Goal: Task Accomplishment & Management: Complete application form

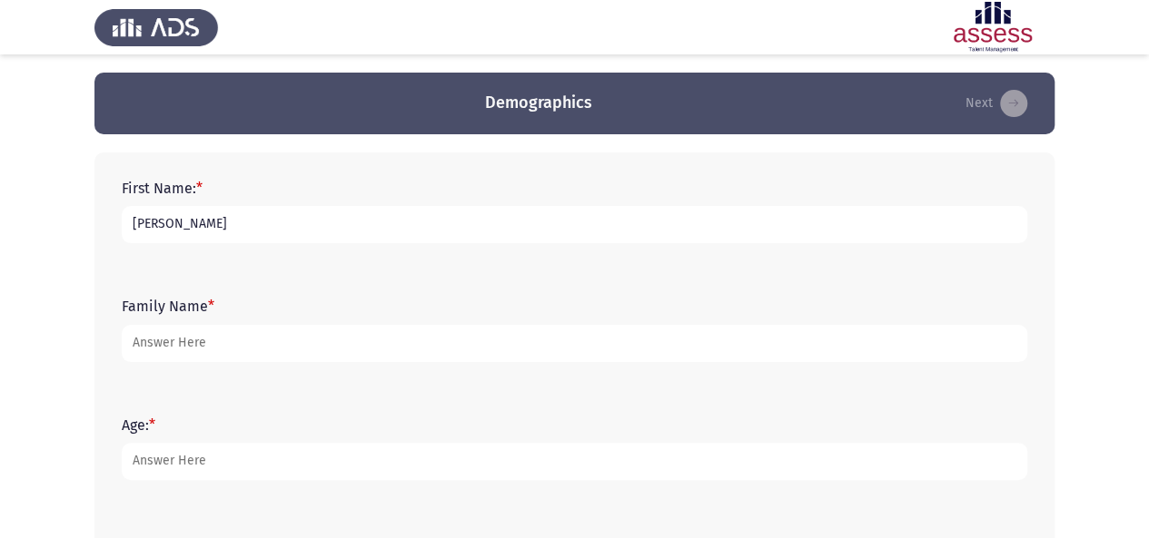
type input "[PERSON_NAME]"
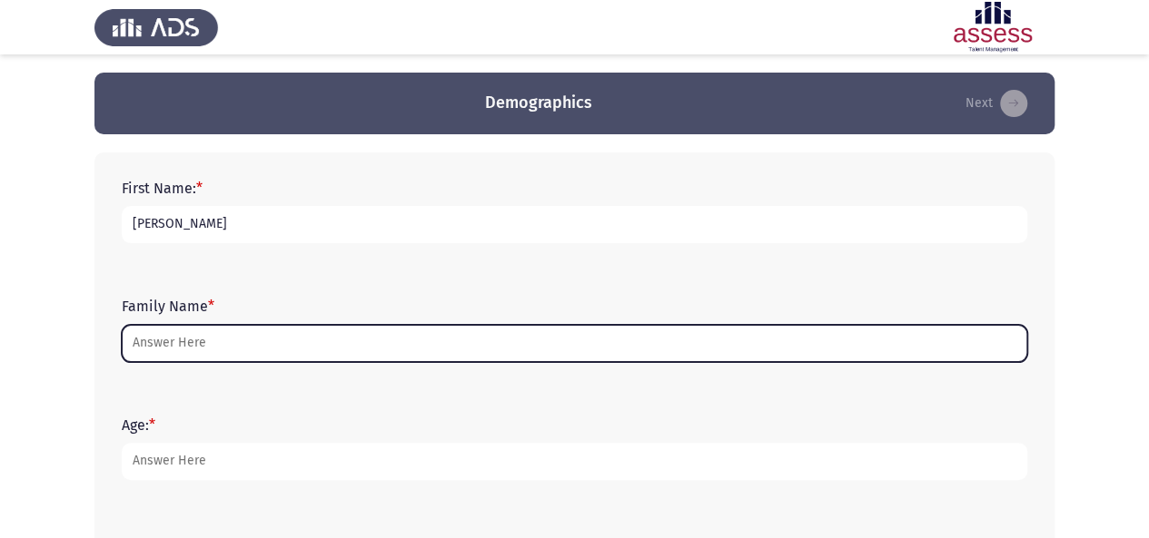
click at [295, 340] on input "Family Name *" at bounding box center [574, 343] width 905 height 37
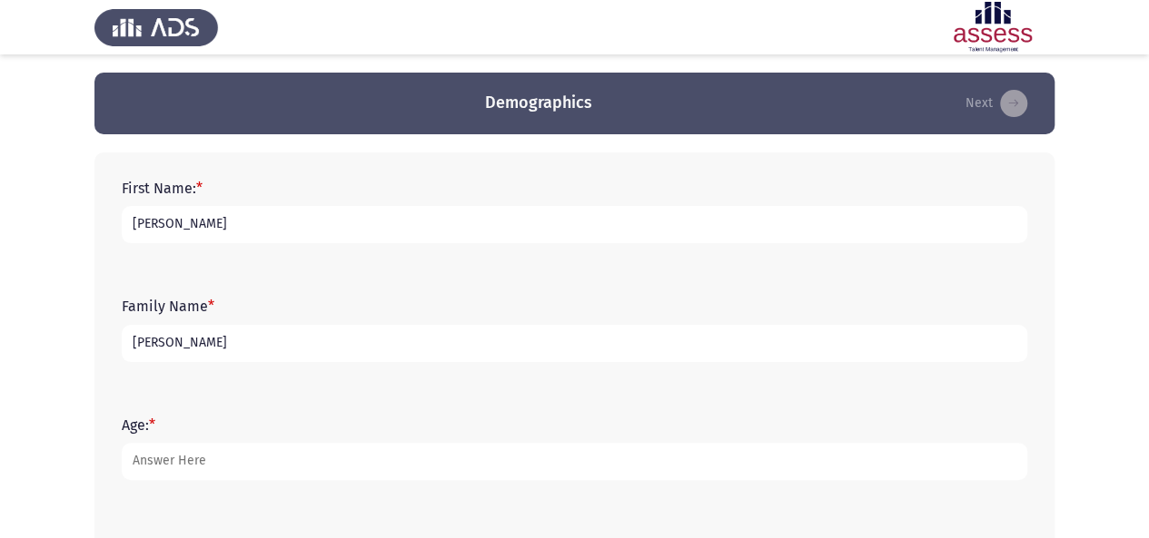
type input "[PERSON_NAME]"
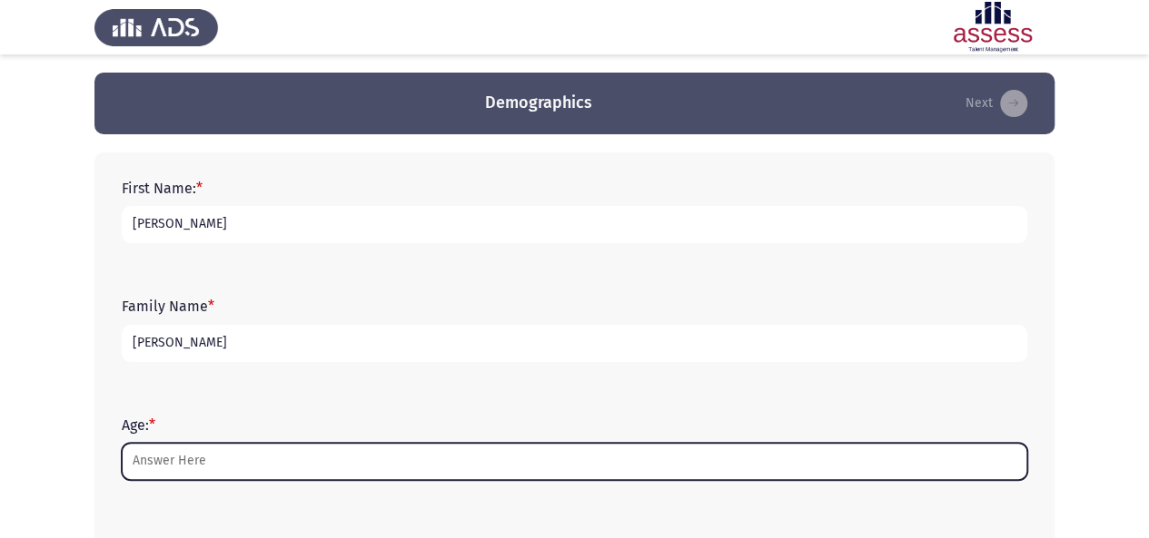
click at [257, 469] on input "Age: *" at bounding box center [574, 461] width 905 height 37
type input "2"
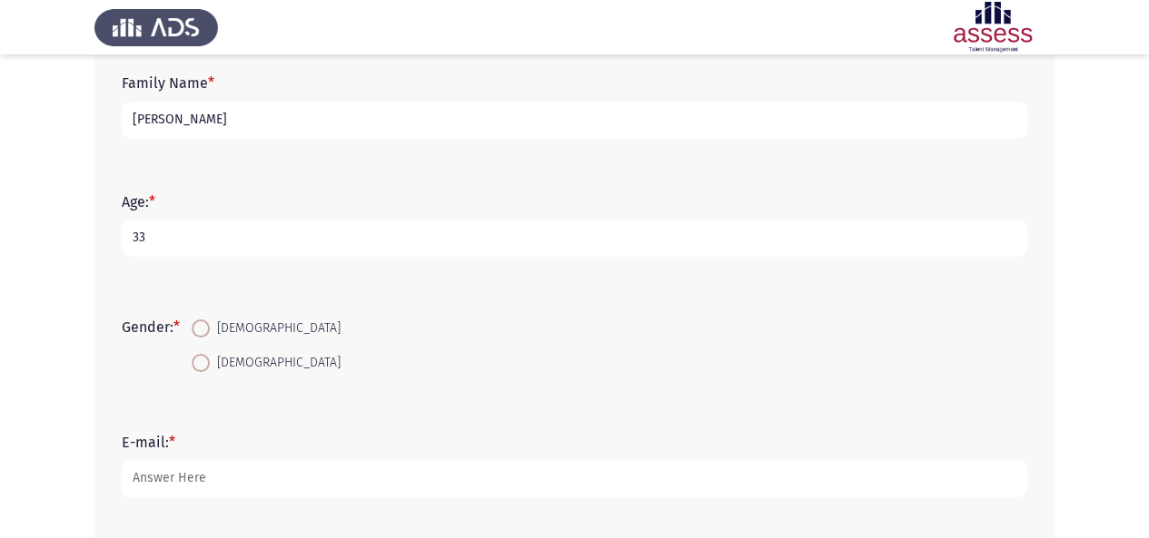
scroll to position [232, 0]
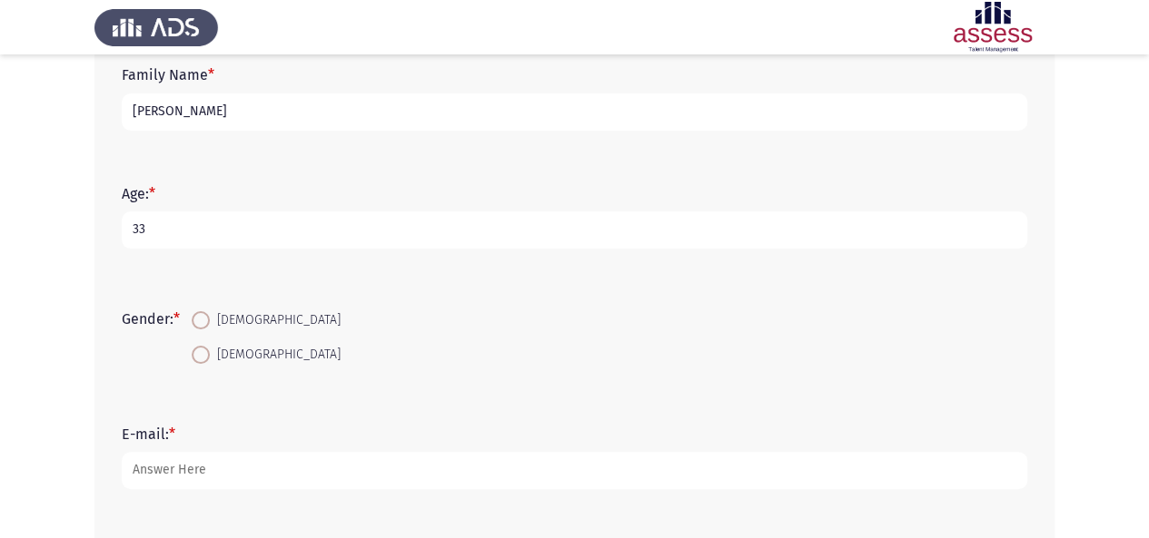
type input "33"
click at [209, 323] on span at bounding box center [201, 320] width 18 height 18
click at [209, 323] on input "[DEMOGRAPHIC_DATA]" at bounding box center [201, 320] width 18 height 18
radio input "true"
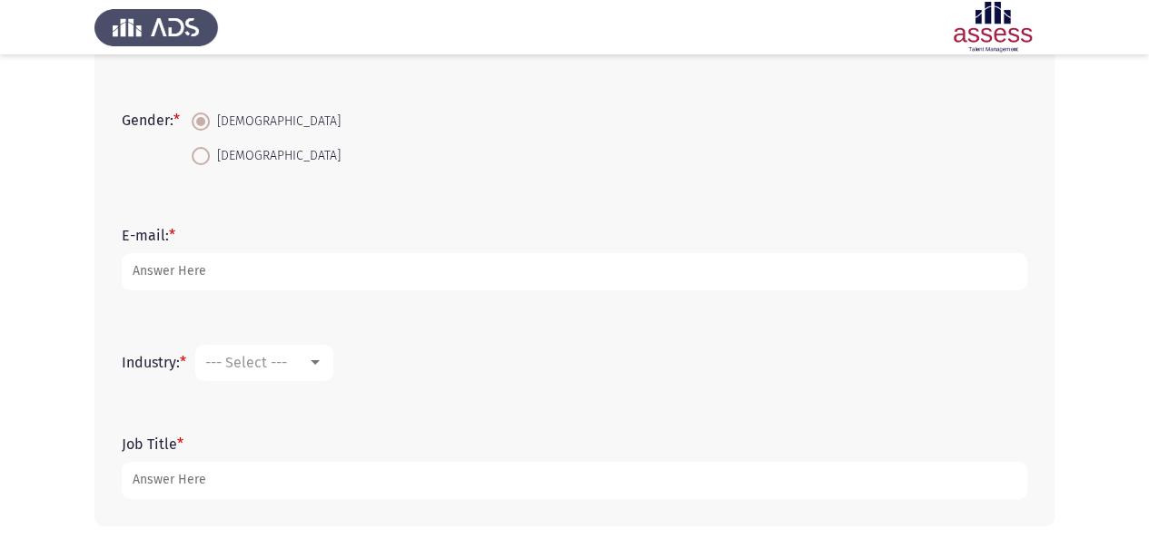
scroll to position [461, 0]
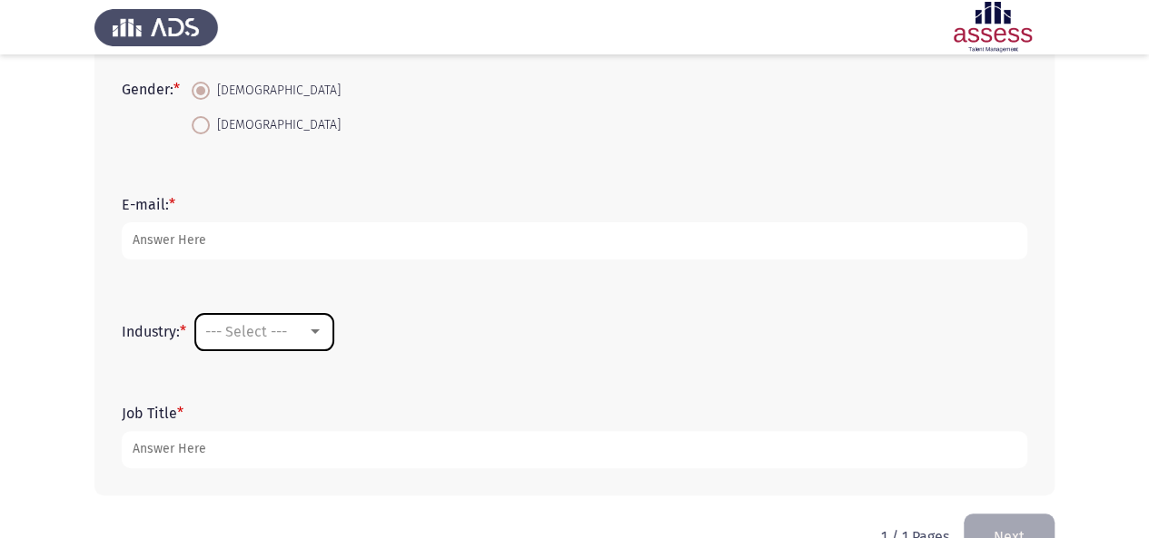
click at [281, 330] on span "--- Select ---" at bounding box center [246, 331] width 82 height 17
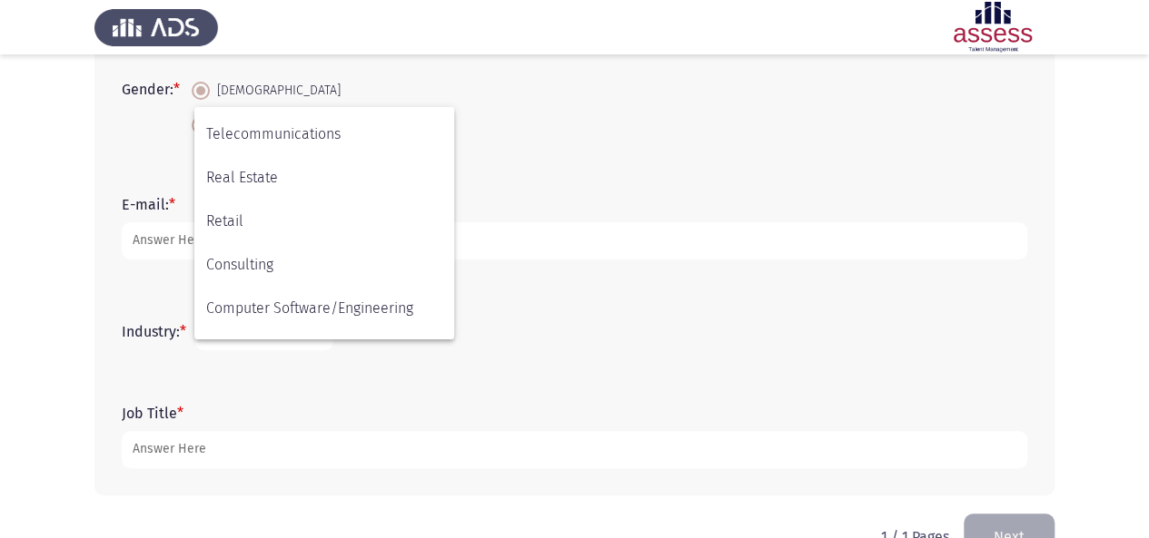
scroll to position [596, 0]
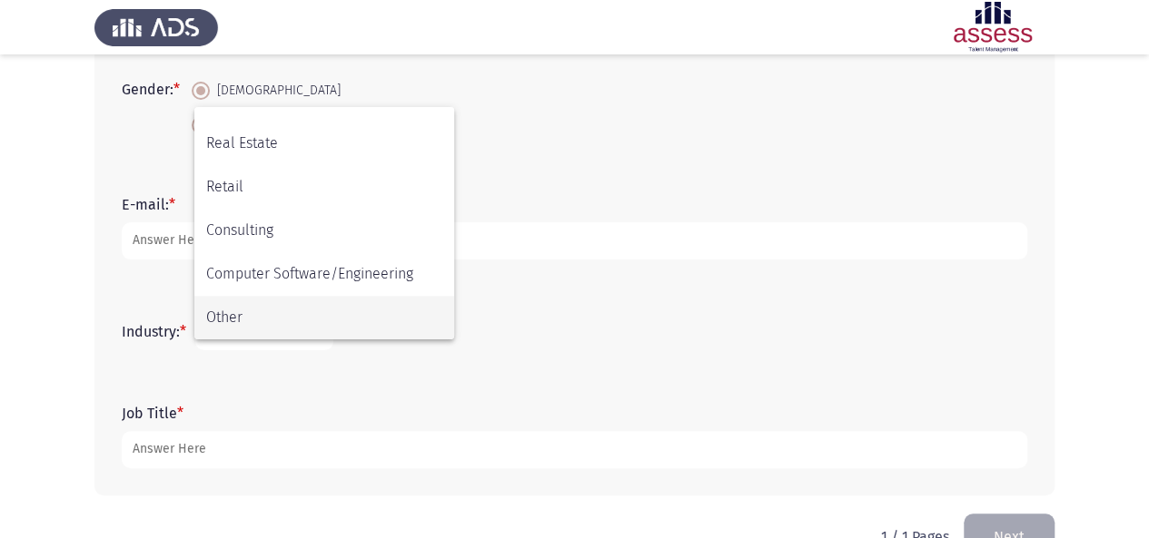
click at [316, 329] on span "Other" at bounding box center [324, 318] width 236 height 44
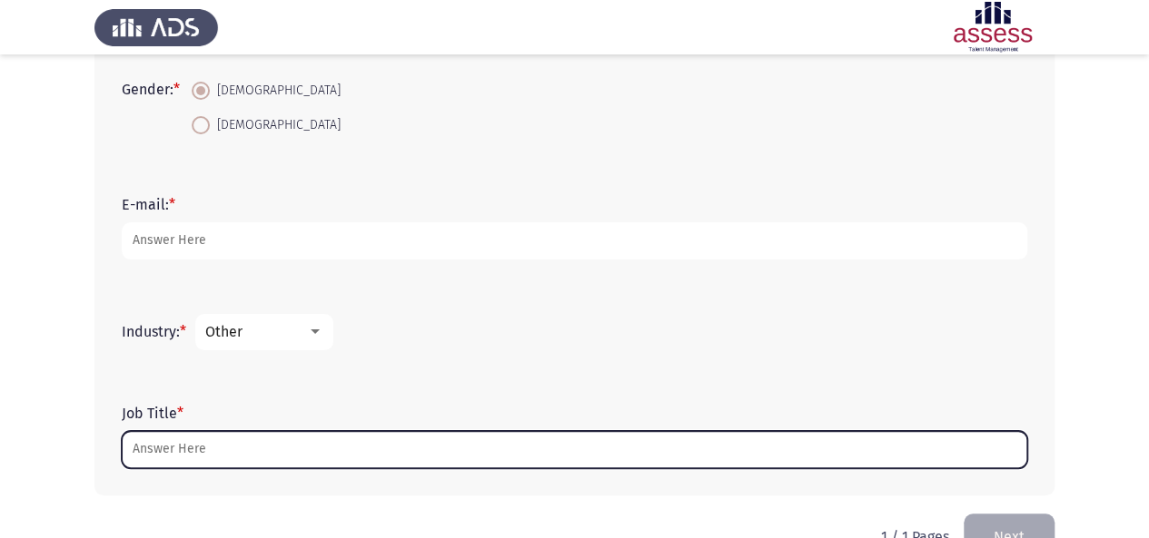
click at [352, 457] on input "Job Title *" at bounding box center [574, 449] width 905 height 37
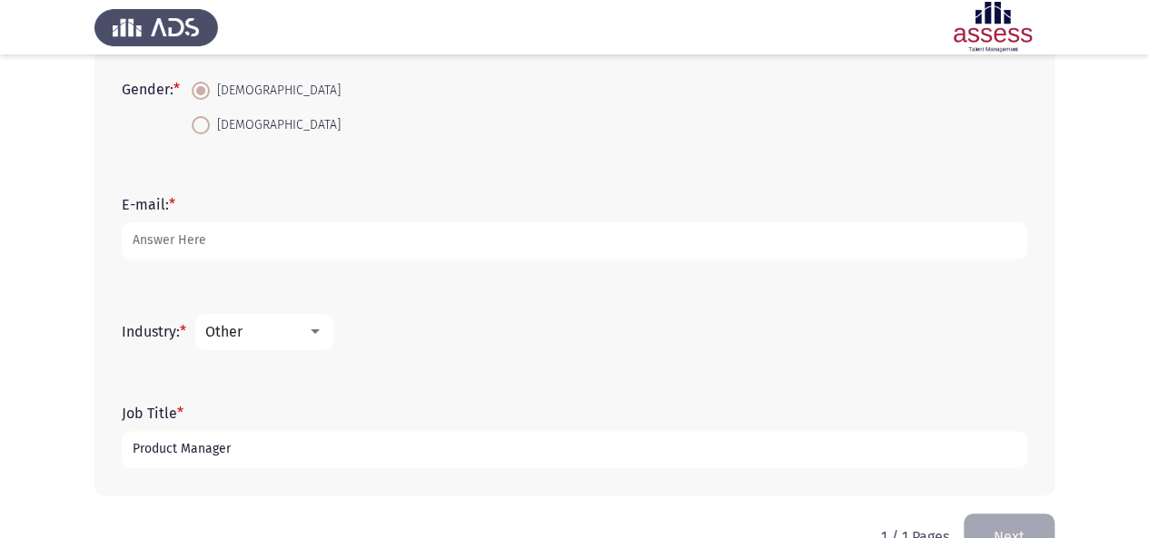
type input "Product Manager"
click at [499, 400] on div "Job Title * Product Manager" at bounding box center [574, 437] width 923 height 82
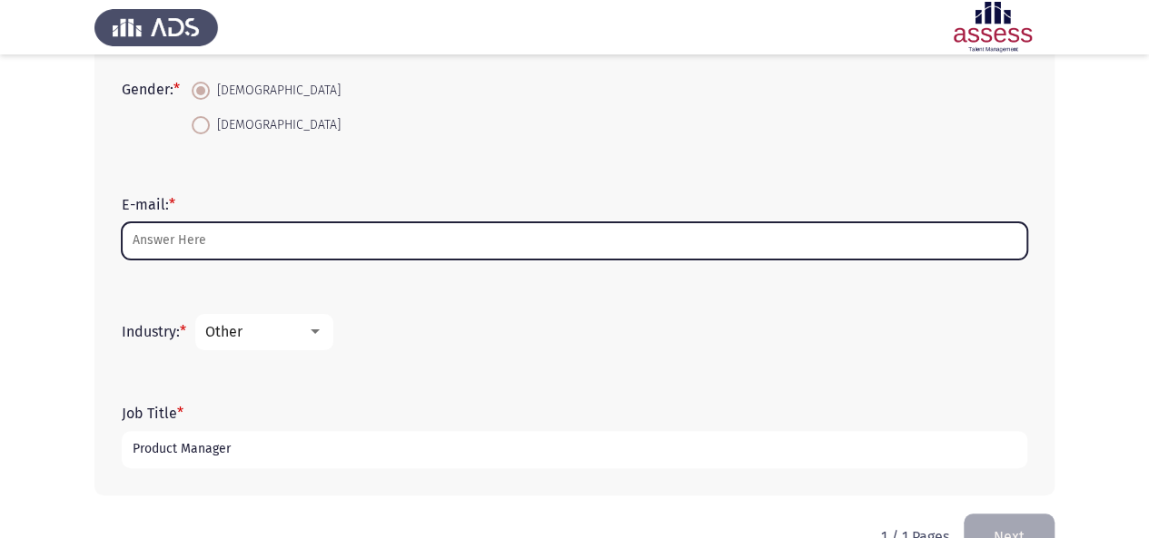
click at [728, 255] on input "E-mail: *" at bounding box center [574, 240] width 905 height 37
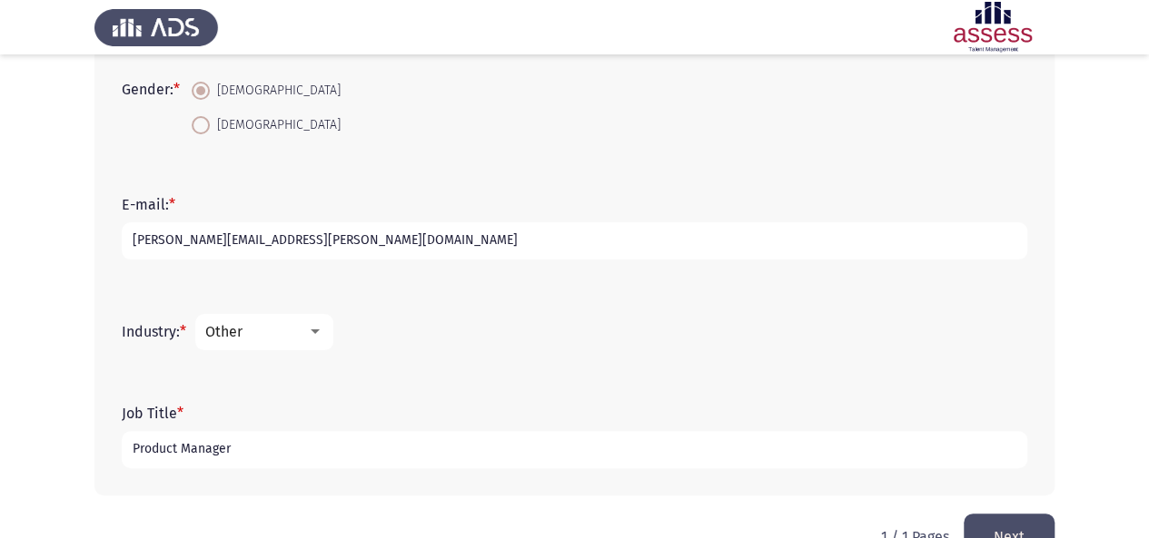
type input "[PERSON_NAME][EMAIL_ADDRESS][PERSON_NAME][DOMAIN_NAME]"
click at [745, 274] on div "E-mail: * [PERSON_NAME][EMAIL_ADDRESS][PERSON_NAME][DOMAIN_NAME]" at bounding box center [574, 228] width 923 height 118
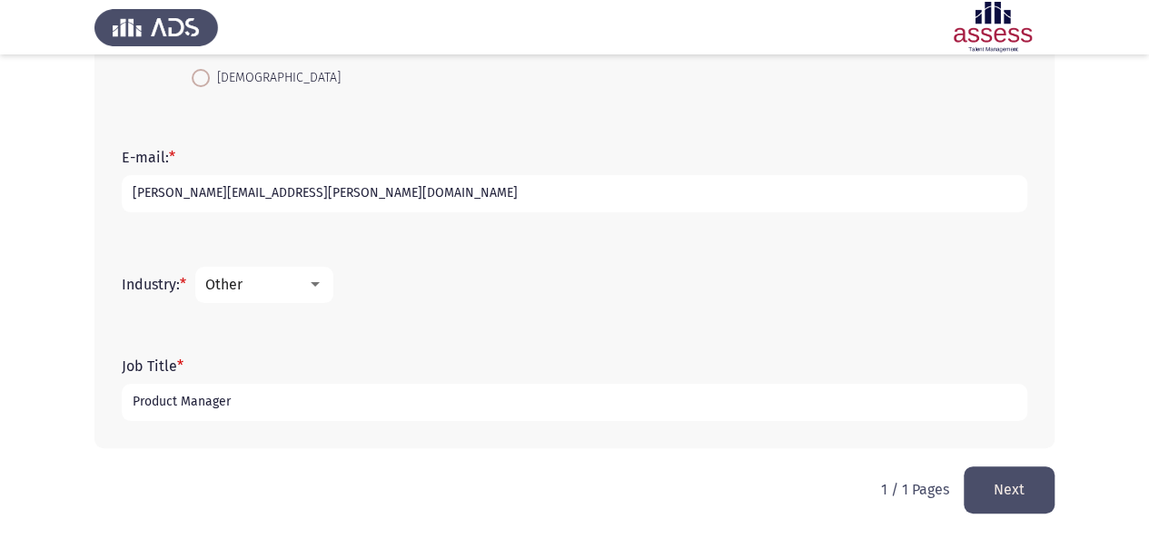
click at [1028, 499] on button "Next" at bounding box center [1008, 490] width 91 height 46
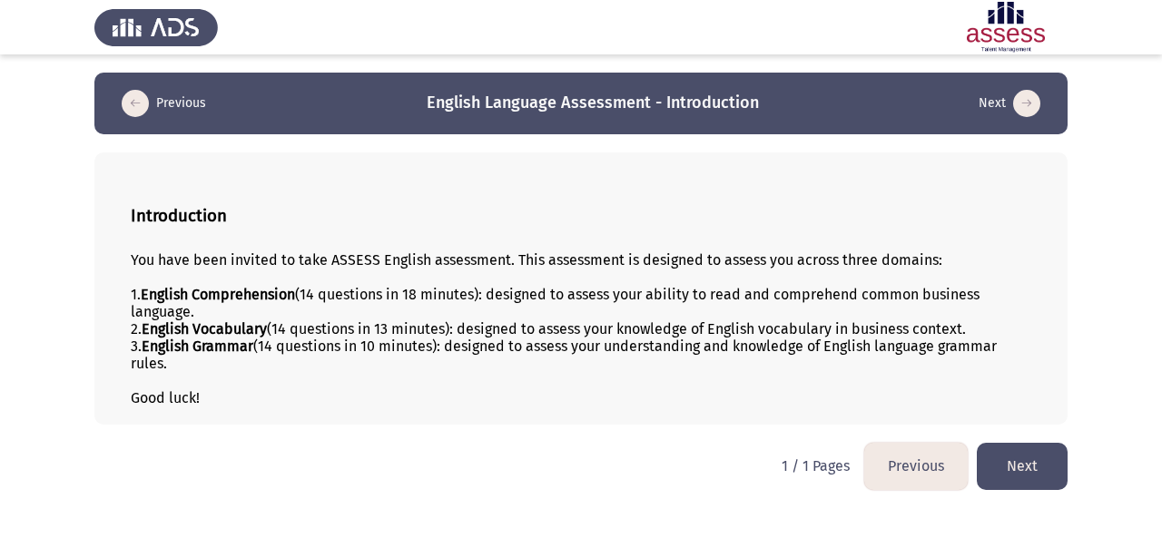
click at [1042, 469] on button "Next" at bounding box center [1022, 466] width 91 height 46
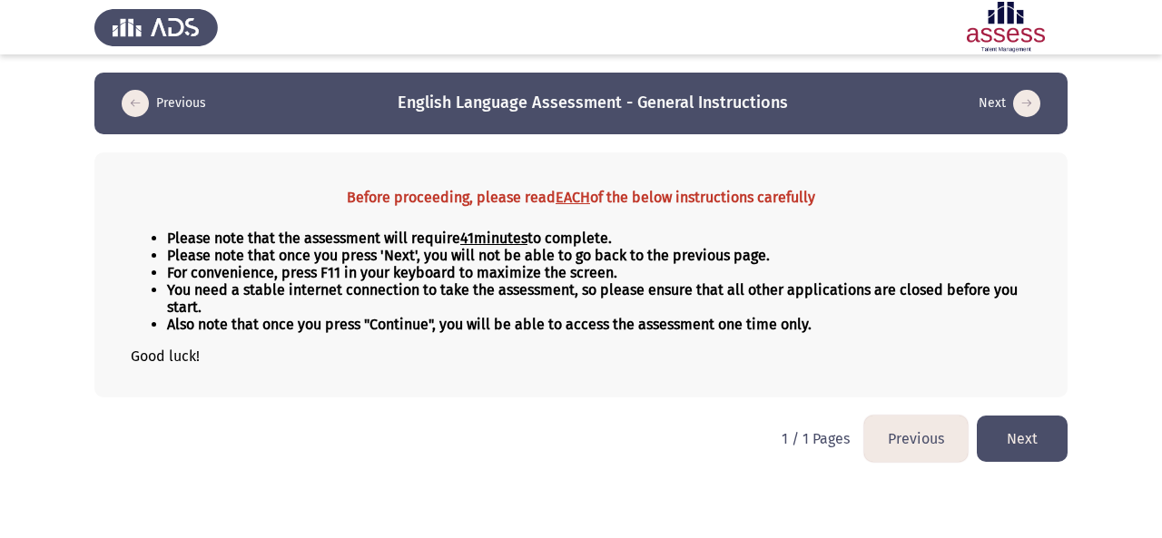
click at [1039, 447] on button "Next" at bounding box center [1022, 439] width 91 height 46
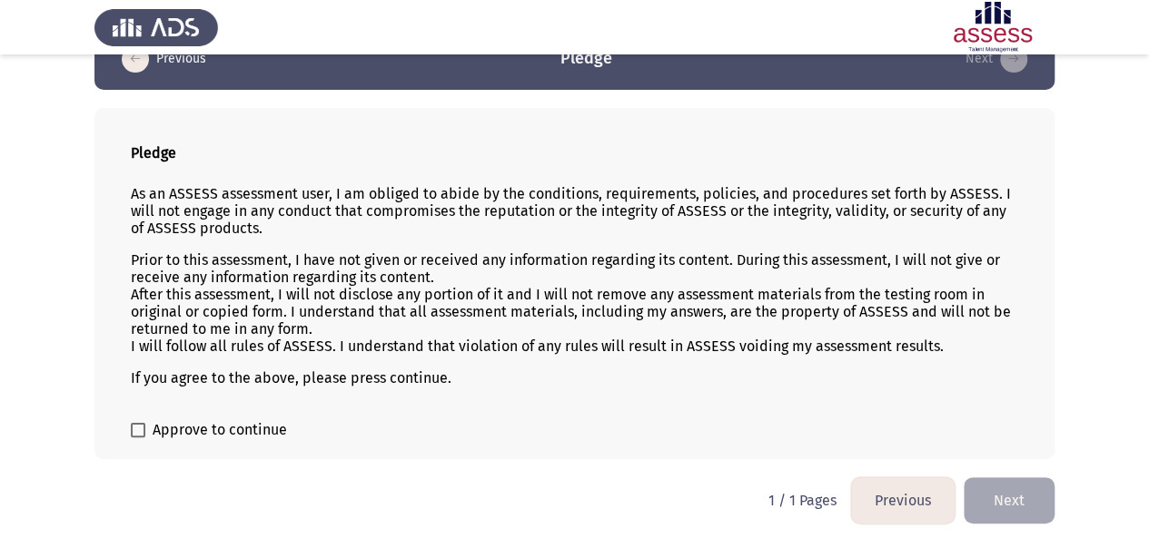
scroll to position [42, 0]
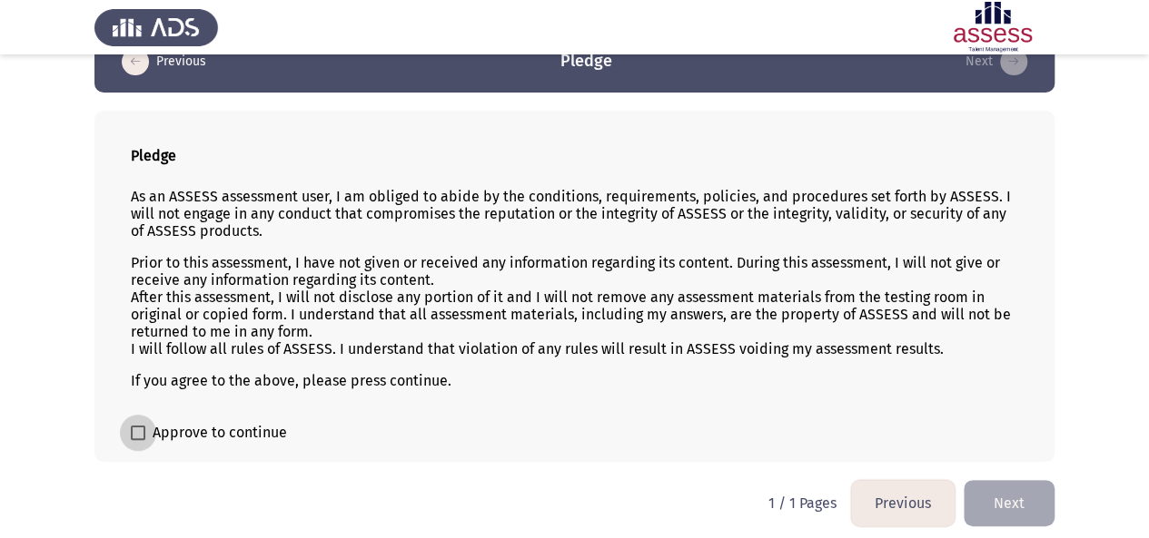
click at [143, 426] on span at bounding box center [138, 433] width 15 height 15
click at [138, 440] on input "Approve to continue" at bounding box center [137, 440] width 1 height 1
checkbox input "true"
click at [1021, 512] on button "Next" at bounding box center [1008, 503] width 91 height 46
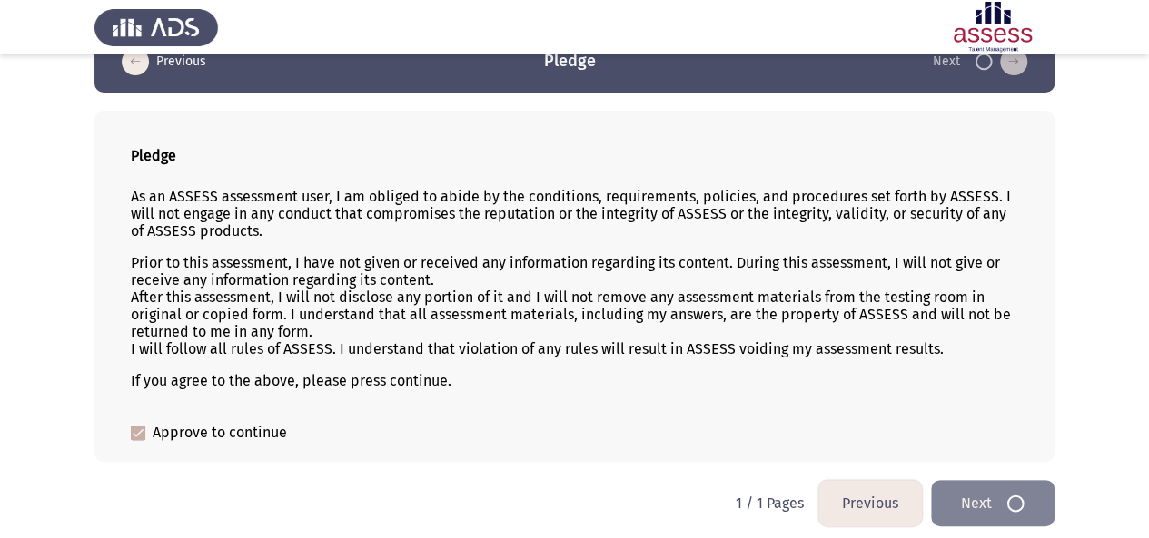
scroll to position [0, 0]
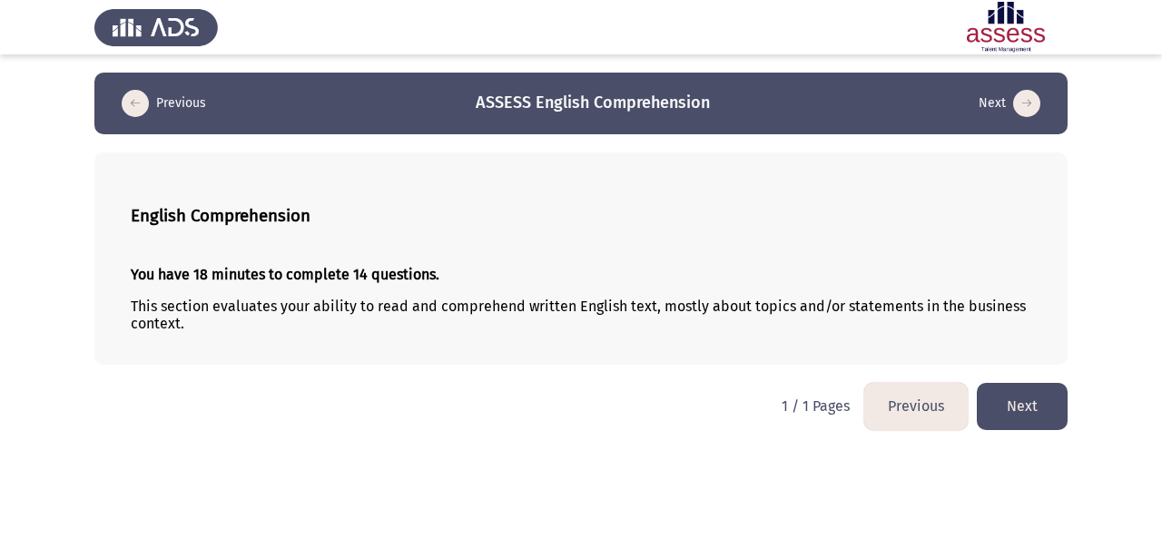
click at [1011, 406] on button "Next" at bounding box center [1022, 406] width 91 height 46
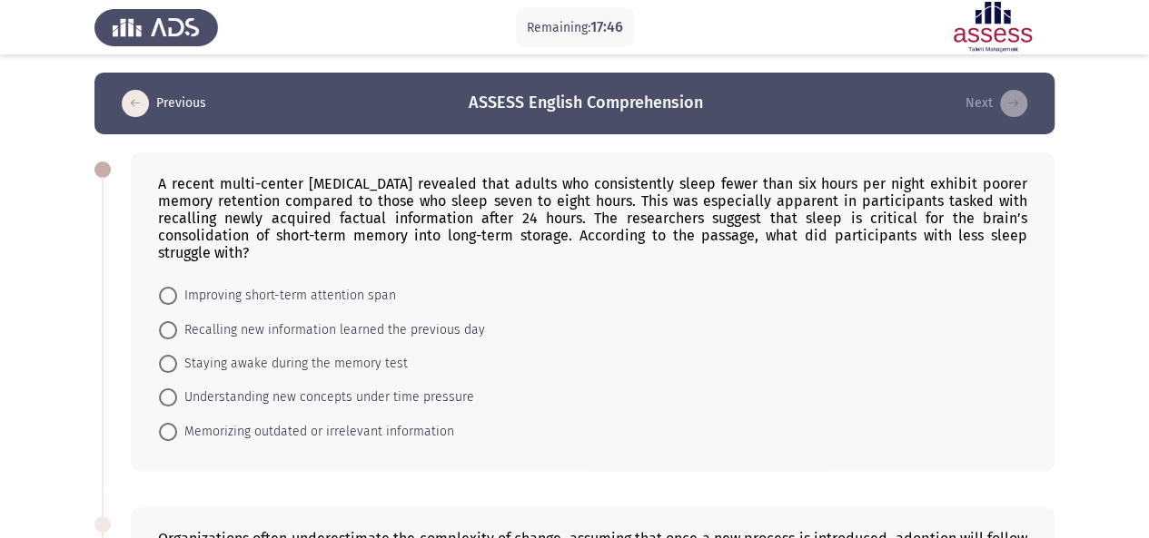
drag, startPoint x: 163, startPoint y: 184, endPoint x: 456, endPoint y: 243, distance: 299.2
click at [456, 243] on div "A recent multi-center [MEDICAL_DATA] revealed that adults who consistently slee…" at bounding box center [592, 312] width 923 height 319
click at [528, 294] on form "Improving short-term attention span Recalling new information learned the previ…" at bounding box center [592, 364] width 869 height 170
click at [168, 321] on span at bounding box center [168, 330] width 18 height 18
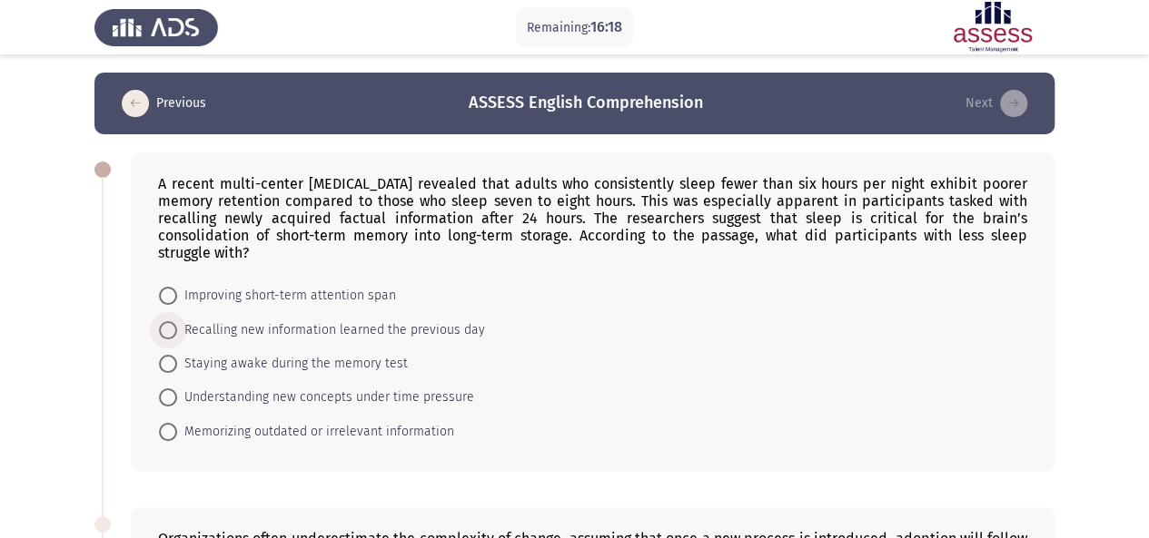
click at [168, 321] on input "Recalling new information learned the previous day" at bounding box center [168, 330] width 18 height 18
radio input "true"
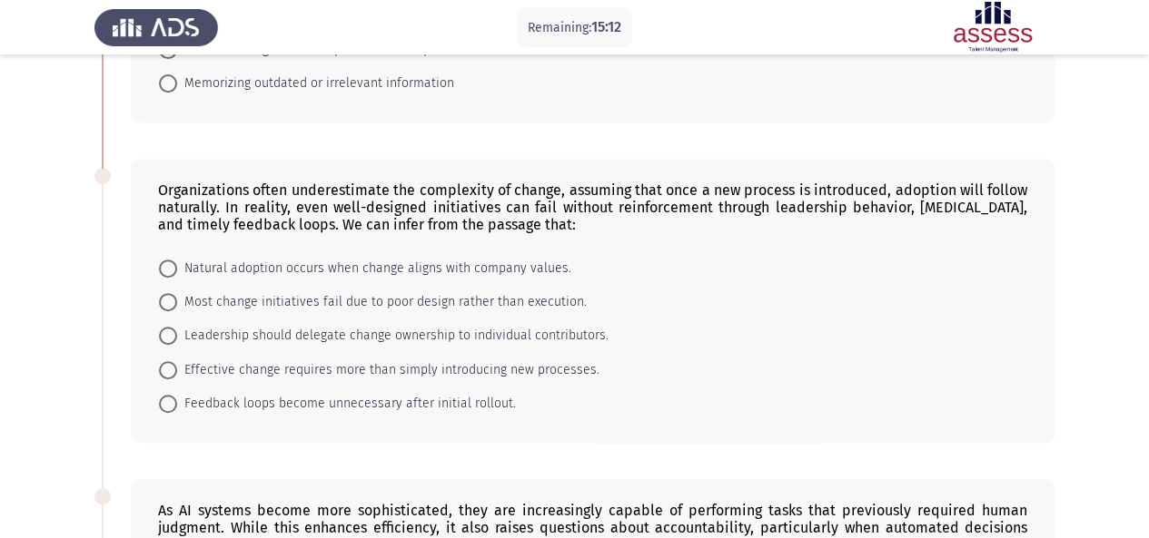
scroll to position [348, 0]
click at [1143, 262] on app-assessment-container "Remaining: 15:10 Previous ASSESS English Comprehension Next A recent multi-cent…" at bounding box center [574, 422] width 1149 height 1394
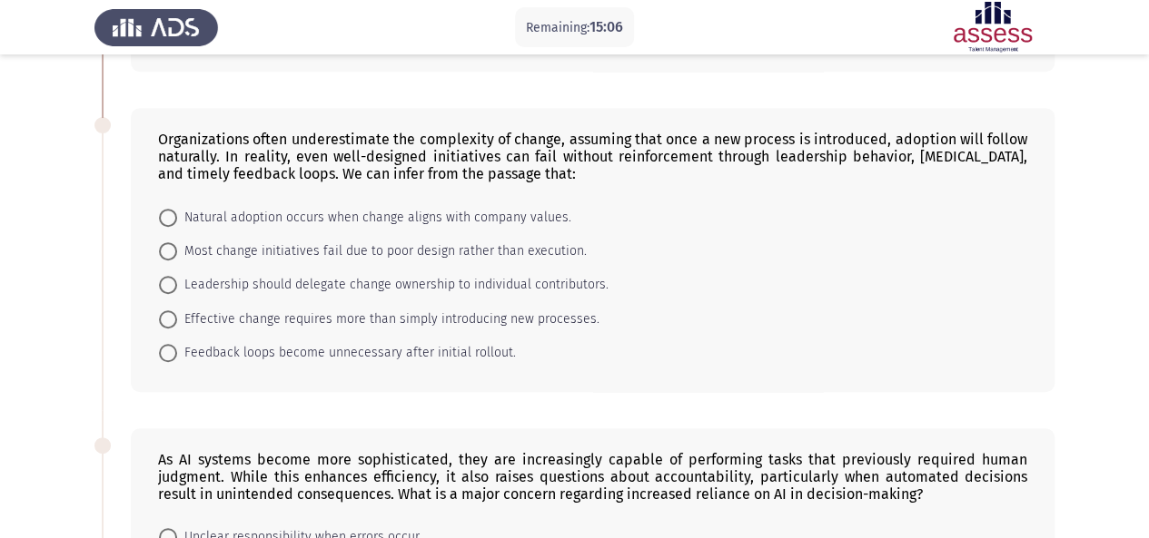
scroll to position [414, 0]
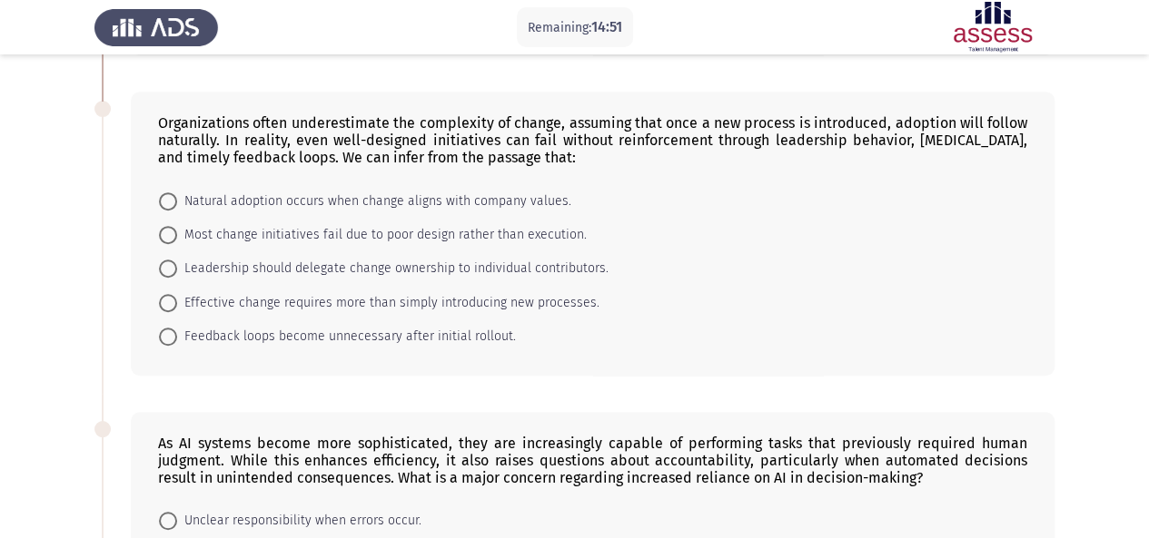
drag, startPoint x: 285, startPoint y: 126, endPoint x: 567, endPoint y: 242, distance: 304.2
click at [567, 242] on div "Organizations often underestimate the complexity of change, assuming that once …" at bounding box center [592, 234] width 923 height 284
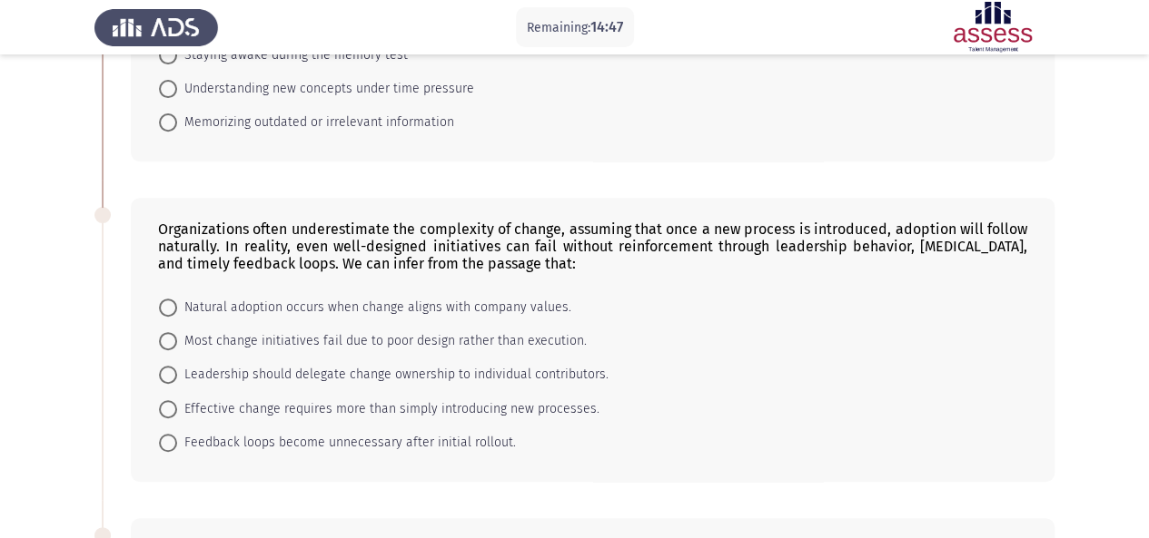
scroll to position [359, 0]
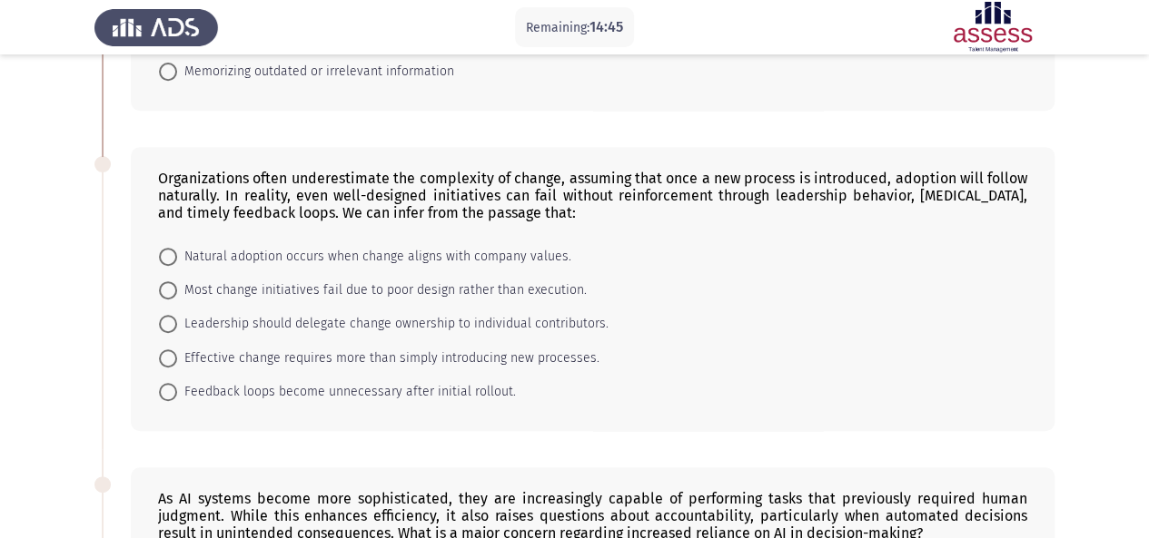
click at [175, 350] on span at bounding box center [168, 359] width 18 height 18
click at [175, 350] on input "Effective change requires more than simply introducing new processes." at bounding box center [168, 359] width 18 height 18
radio input "true"
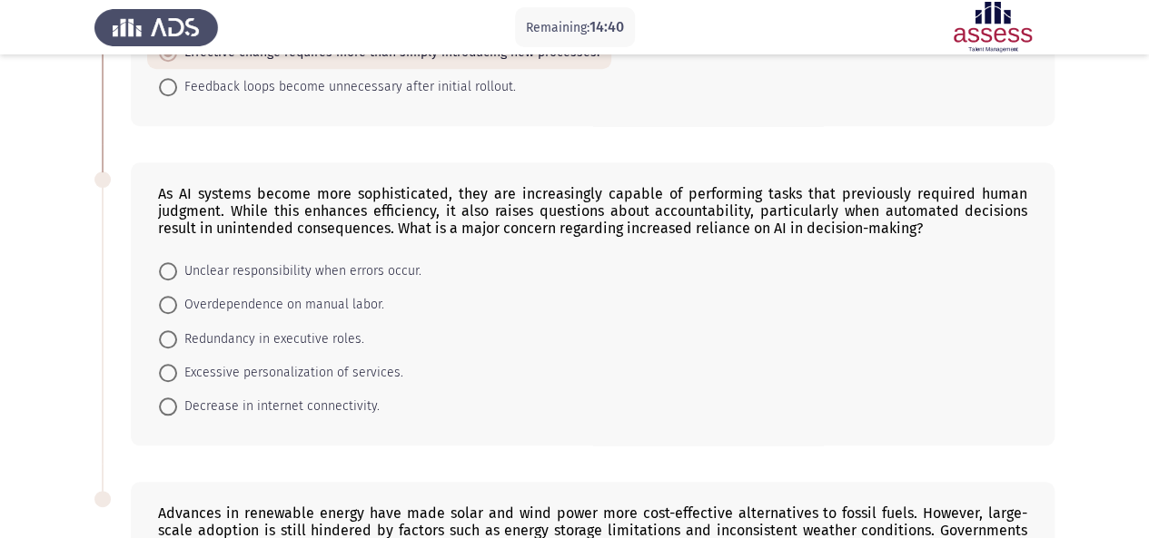
scroll to position [670, 0]
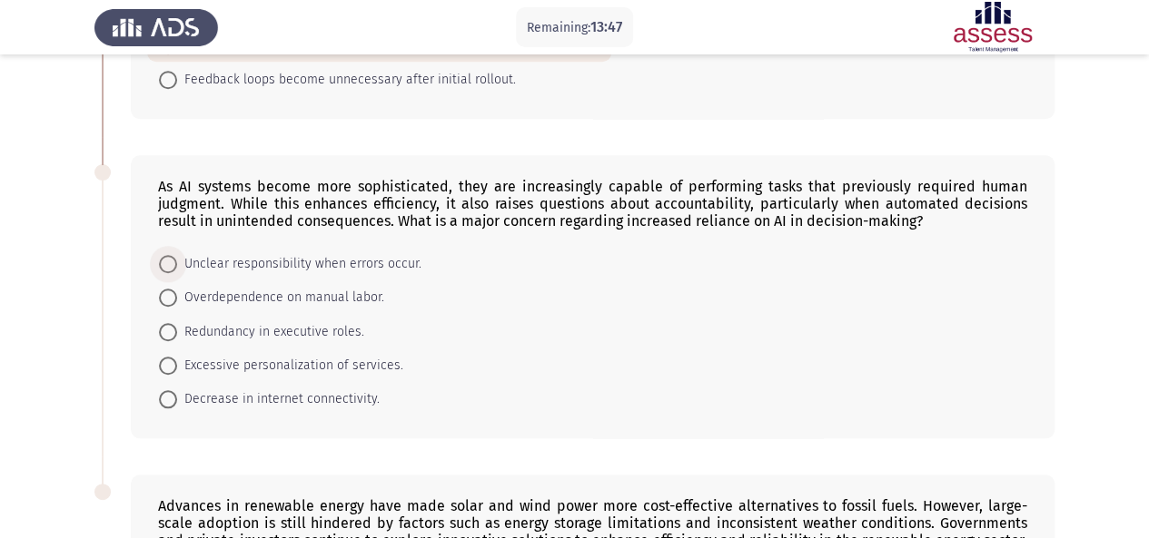
click at [167, 255] on span at bounding box center [168, 264] width 18 height 18
click at [167, 255] on input "Unclear responsibility when errors occur." at bounding box center [168, 264] width 18 height 18
radio input "true"
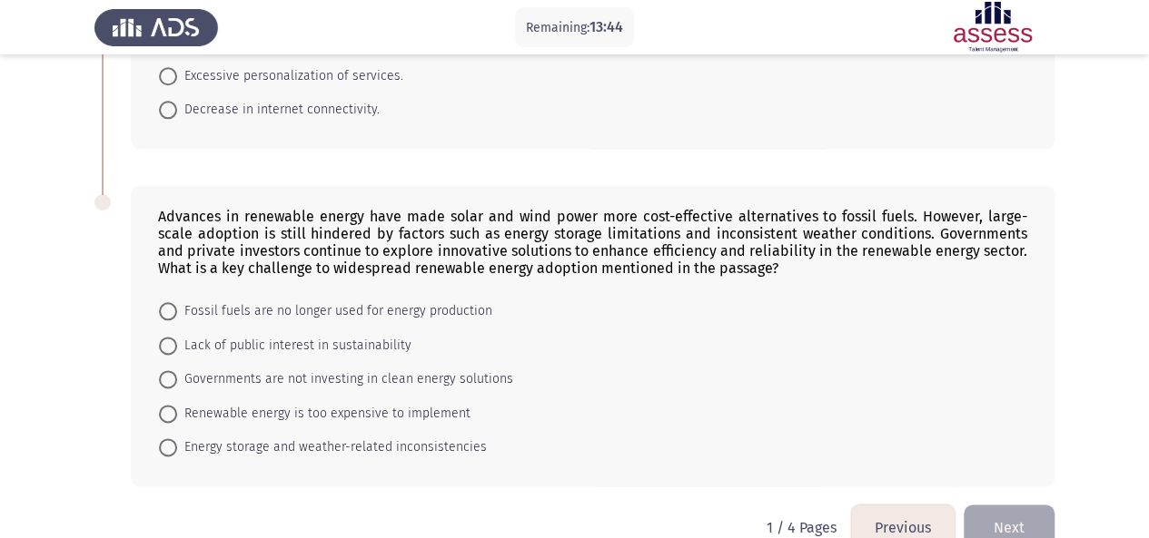
scroll to position [967, 0]
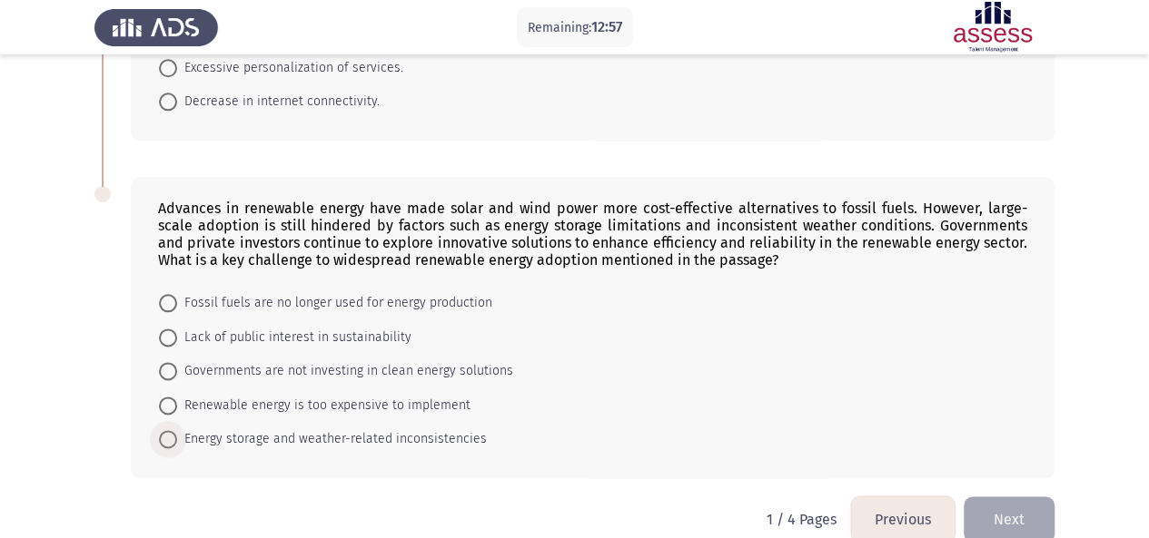
click at [171, 430] on span at bounding box center [168, 439] width 18 height 18
click at [171, 430] on input "Energy storage and weather-related inconsistencies" at bounding box center [168, 439] width 18 height 18
radio input "true"
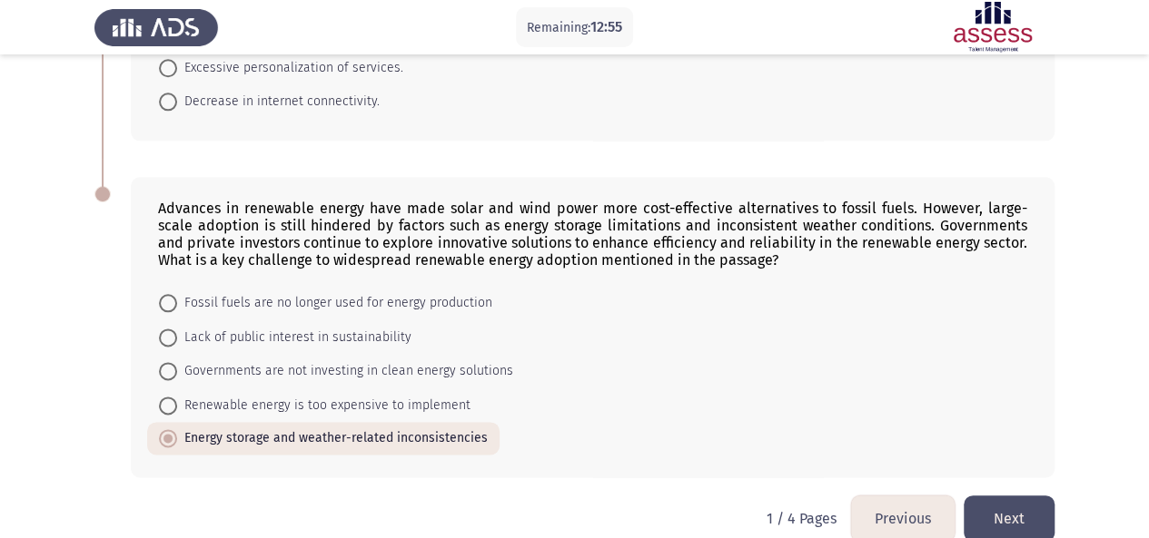
scroll to position [969, 0]
click at [1013, 494] on button "Next" at bounding box center [1008, 517] width 91 height 46
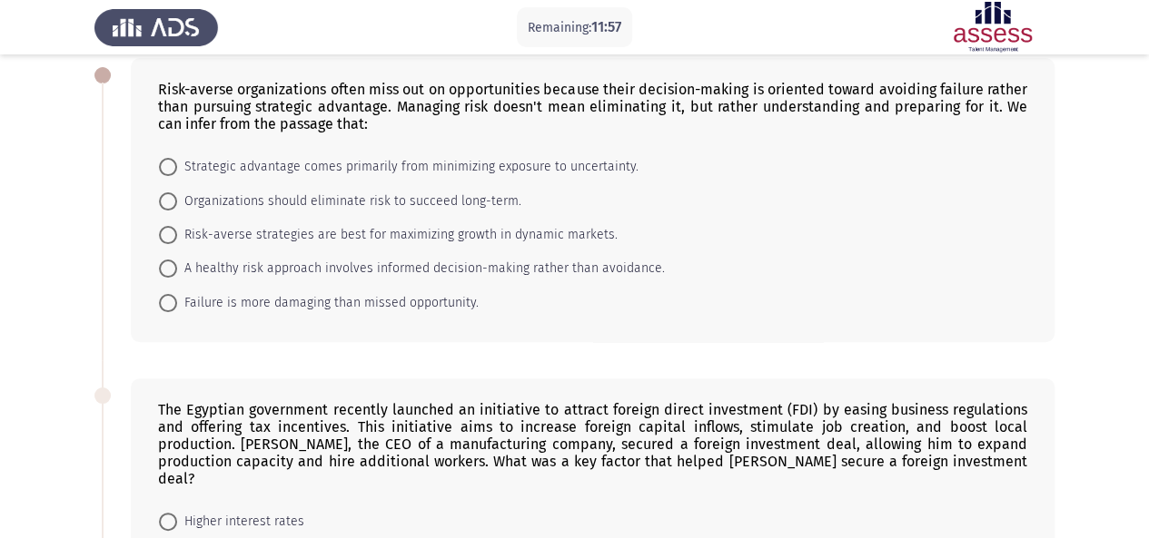
scroll to position [93, 0]
click at [164, 264] on span at bounding box center [168, 270] width 18 height 18
click at [164, 264] on input "A healthy risk approach involves informed decision-making rather than avoidance." at bounding box center [168, 270] width 18 height 18
radio input "true"
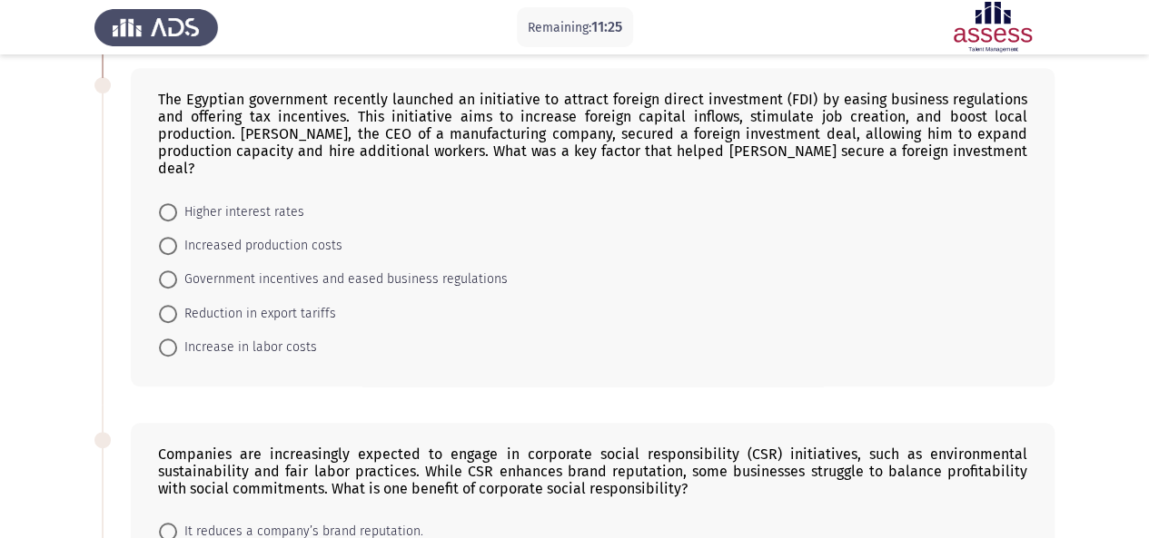
scroll to position [409, 0]
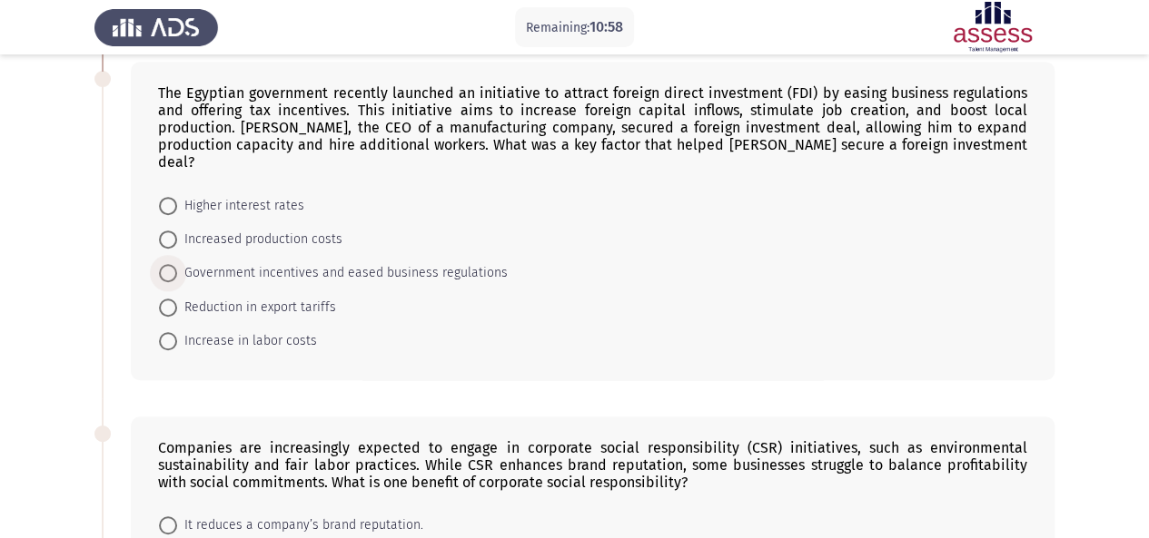
click at [170, 264] on span at bounding box center [168, 273] width 18 height 18
click at [170, 264] on input "Government incentives and eased business regulations" at bounding box center [168, 273] width 18 height 18
radio input "true"
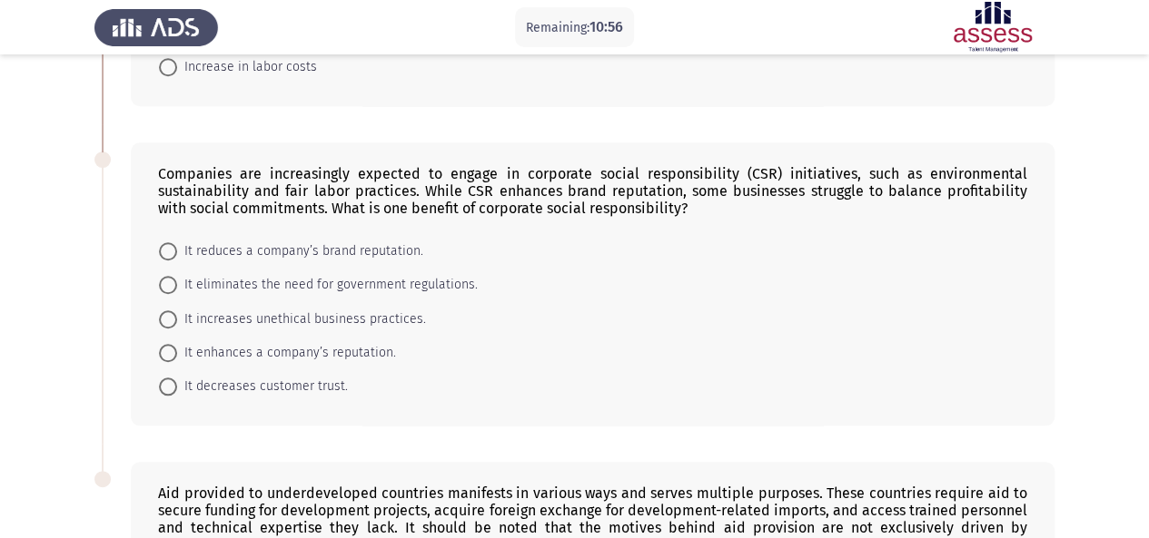
scroll to position [692, 0]
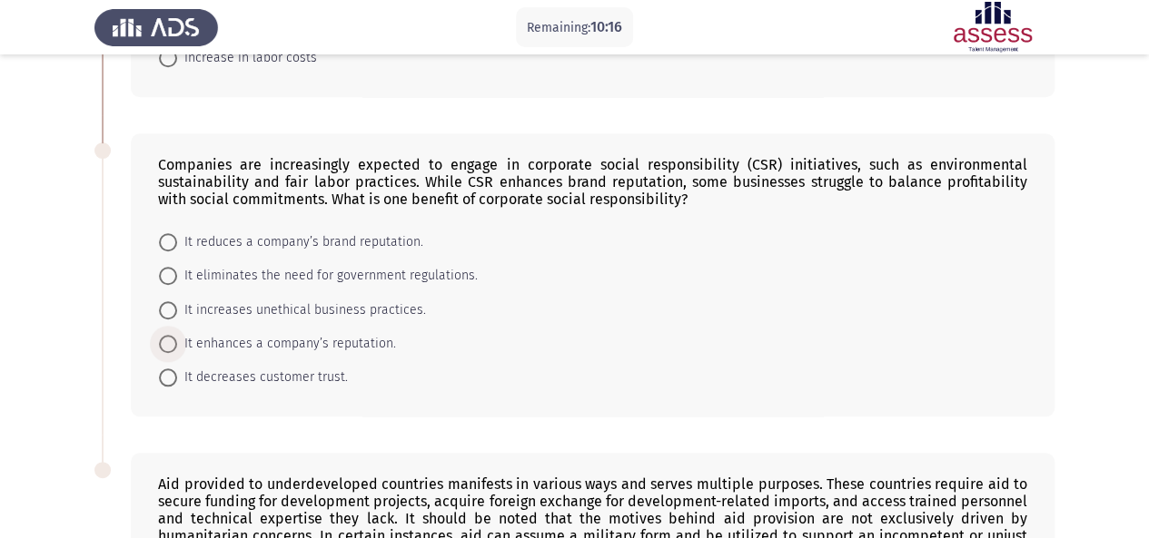
click at [160, 335] on span at bounding box center [168, 344] width 18 height 18
click at [160, 335] on input "It enhances a company’s reputation." at bounding box center [168, 344] width 18 height 18
radio input "true"
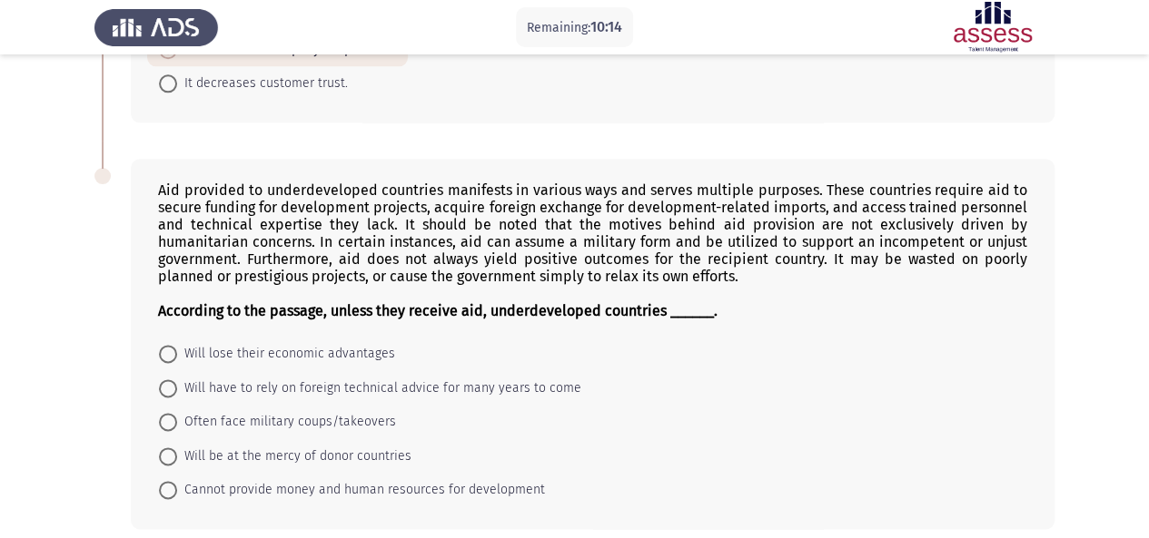
scroll to position [1008, 0]
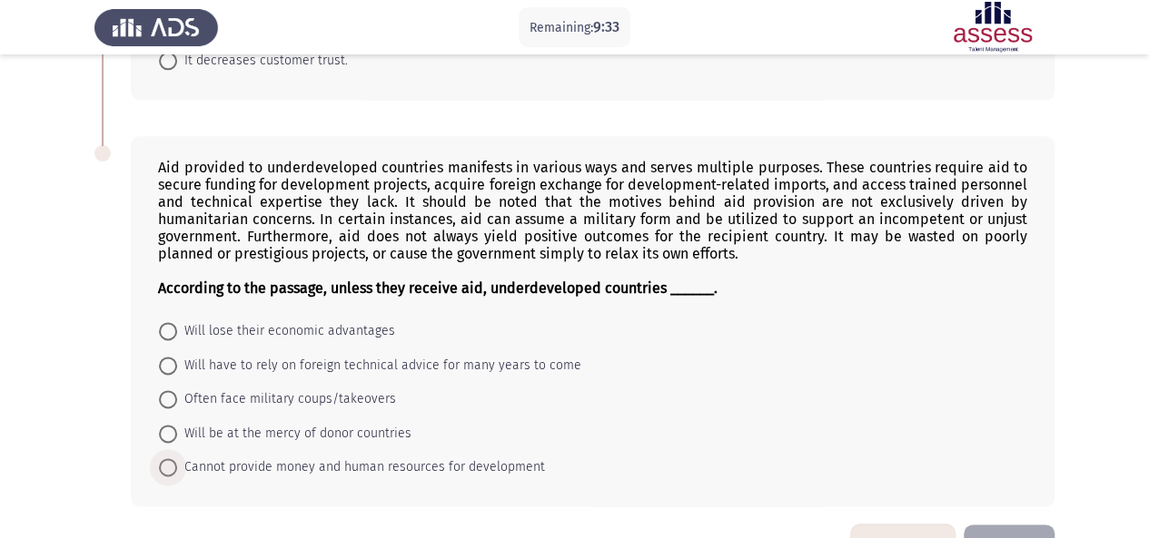
click at [165, 459] on span at bounding box center [168, 468] width 18 height 18
click at [165, 459] on input "Cannot provide money and human resources for development" at bounding box center [168, 468] width 18 height 18
radio input "true"
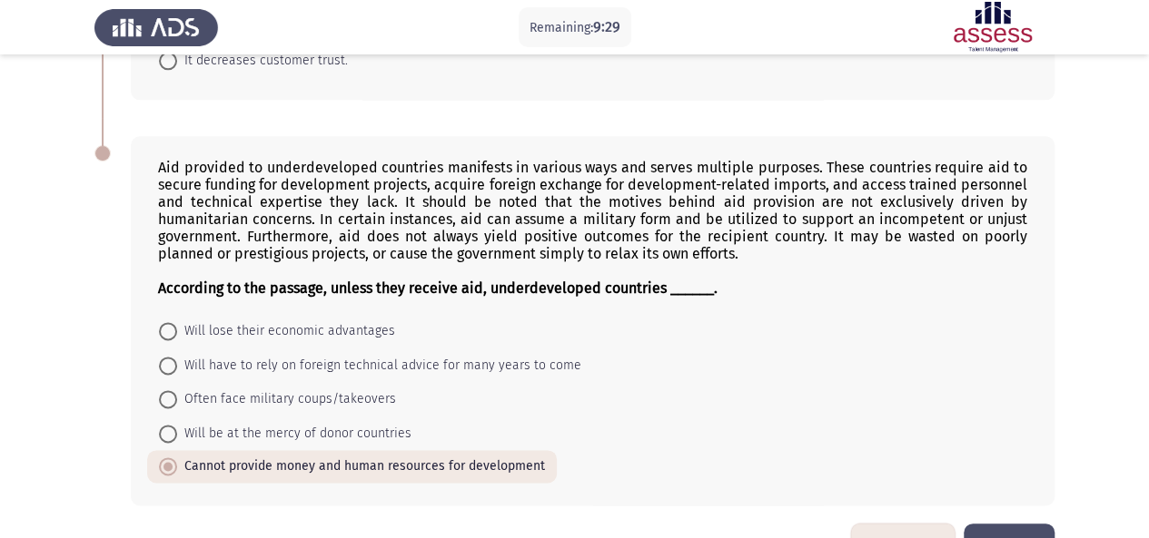
click at [998, 524] on button "Next" at bounding box center [1008, 547] width 91 height 46
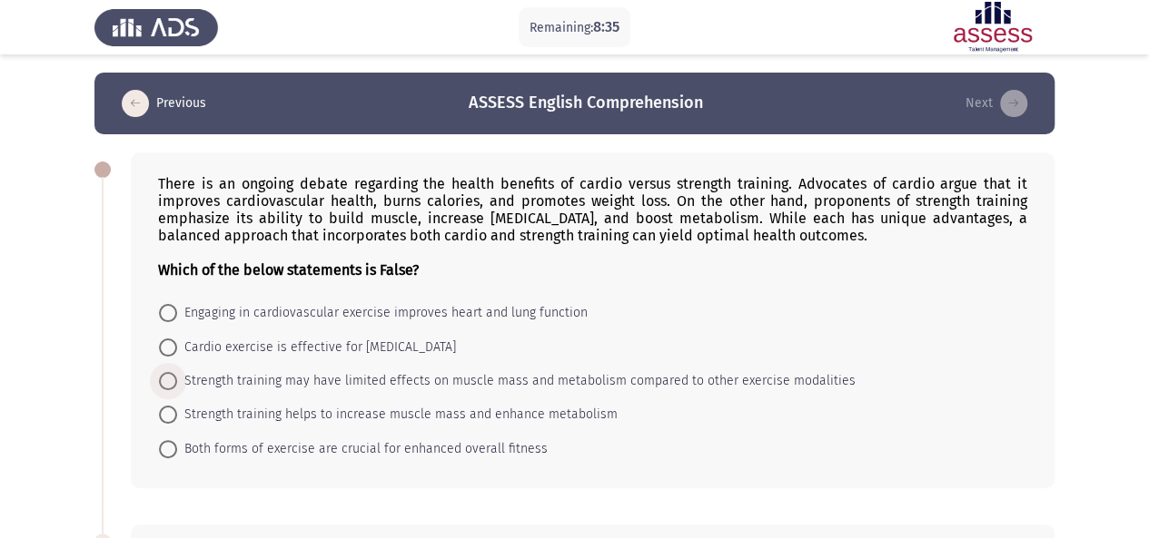
click at [168, 384] on span at bounding box center [168, 381] width 18 height 18
click at [168, 384] on input "Strength training may have limited effects on muscle mass and metabolism compar…" at bounding box center [168, 381] width 18 height 18
radio input "true"
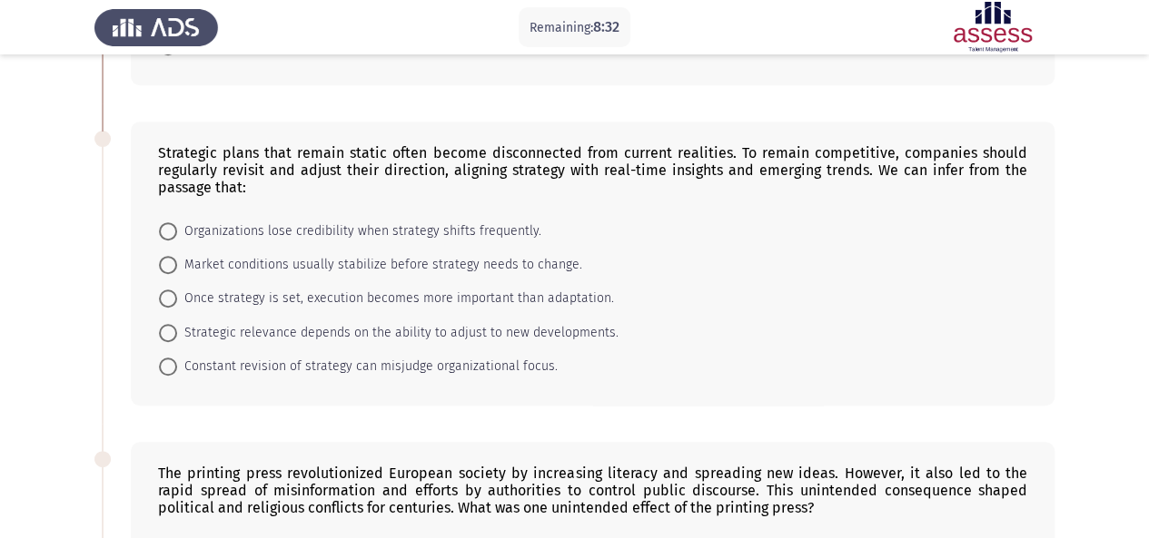
scroll to position [400, 0]
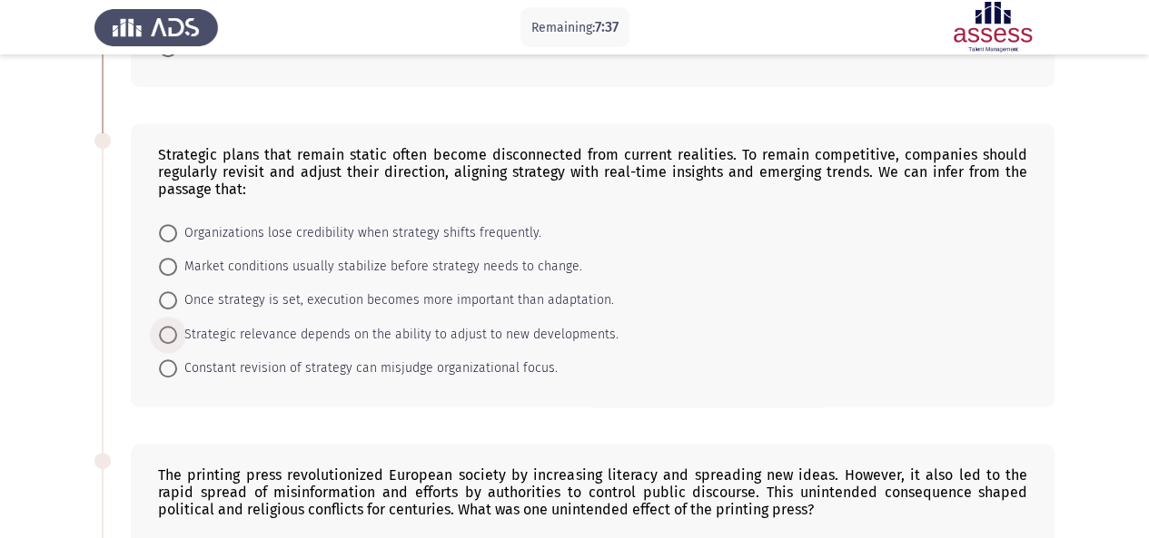
click at [173, 327] on span at bounding box center [168, 335] width 18 height 18
click at [173, 327] on input "Strategic relevance depends on the ability to adjust to new developments." at bounding box center [168, 335] width 18 height 18
radio input "true"
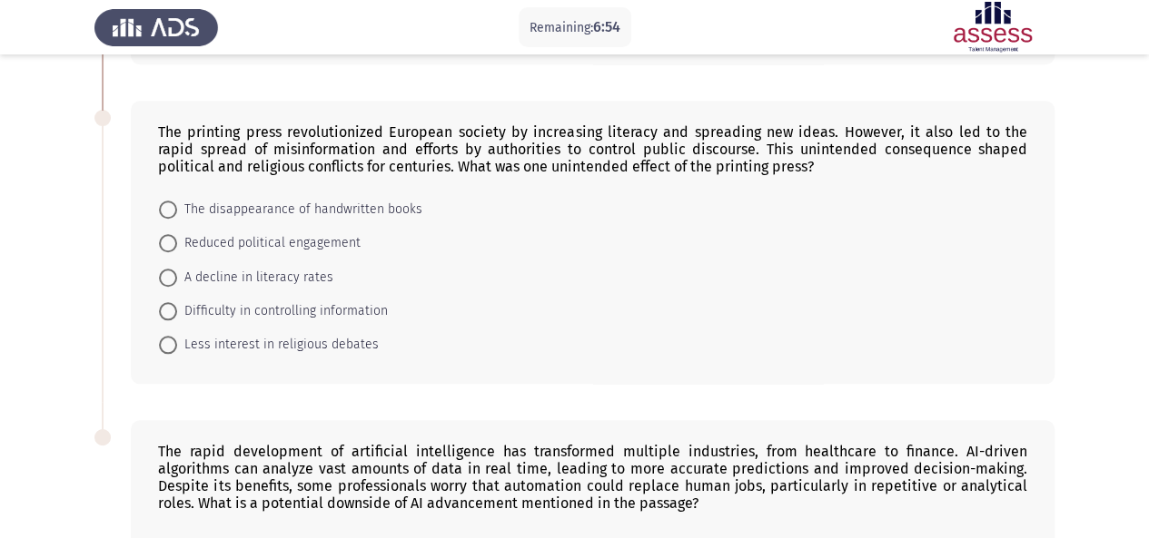
scroll to position [790, 0]
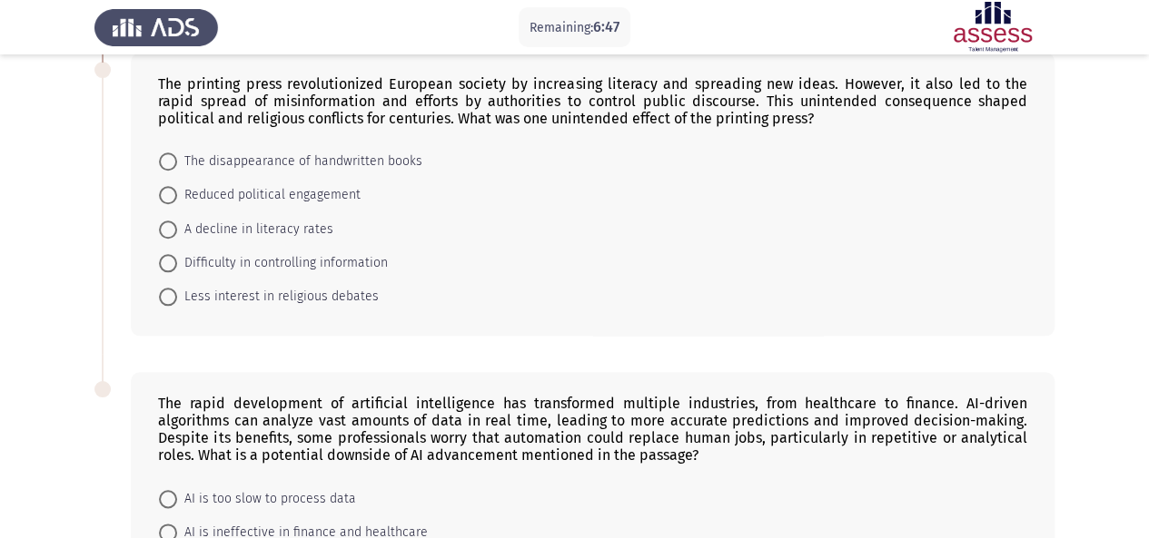
click at [173, 261] on span at bounding box center [168, 263] width 18 height 18
click at [173, 261] on input "Difficulty in controlling information" at bounding box center [168, 263] width 18 height 18
radio input "true"
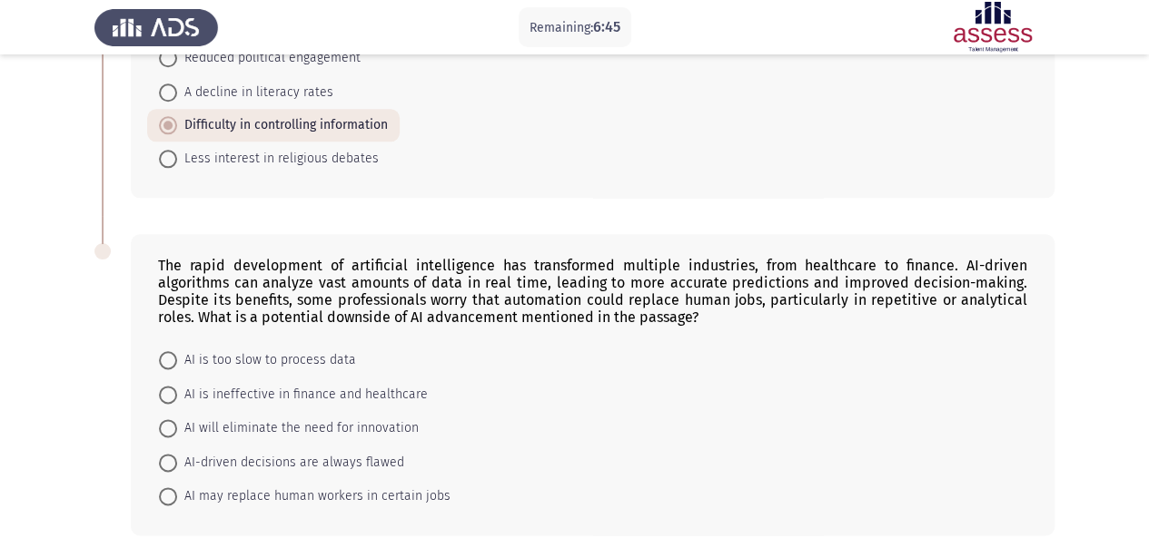
scroll to position [1004, 0]
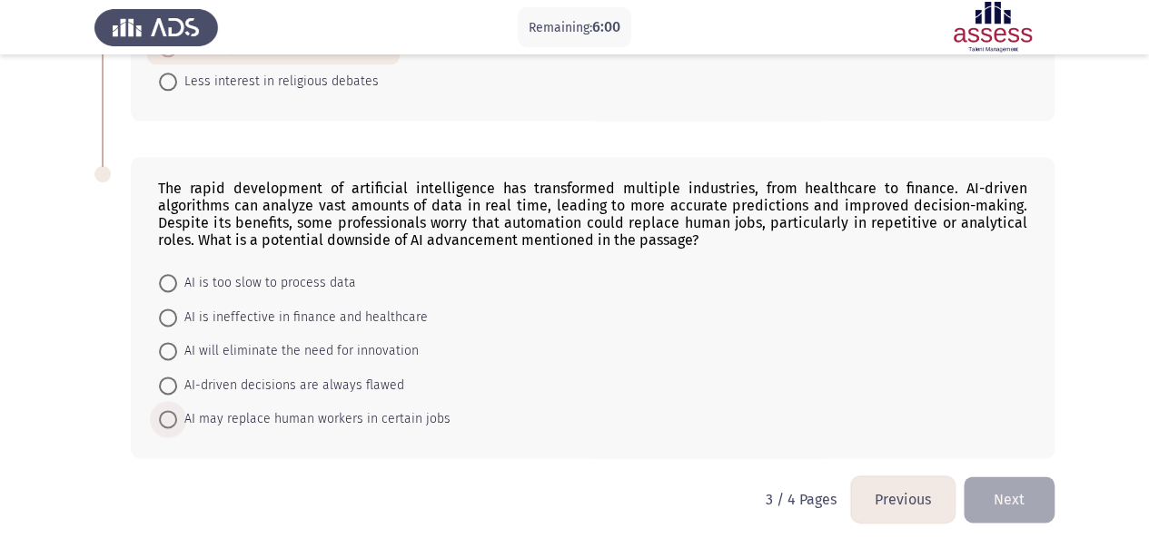
click at [164, 415] on span at bounding box center [168, 419] width 18 height 18
click at [164, 415] on input "AI may replace human workers in certain jobs" at bounding box center [168, 419] width 18 height 18
radio input "true"
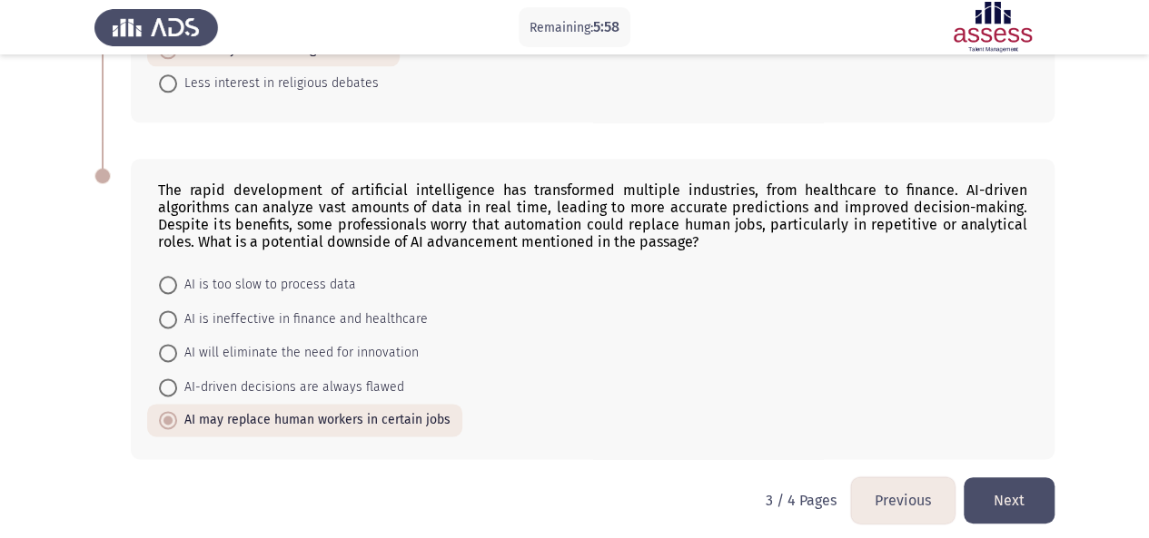
click at [991, 485] on button "Next" at bounding box center [1008, 501] width 91 height 46
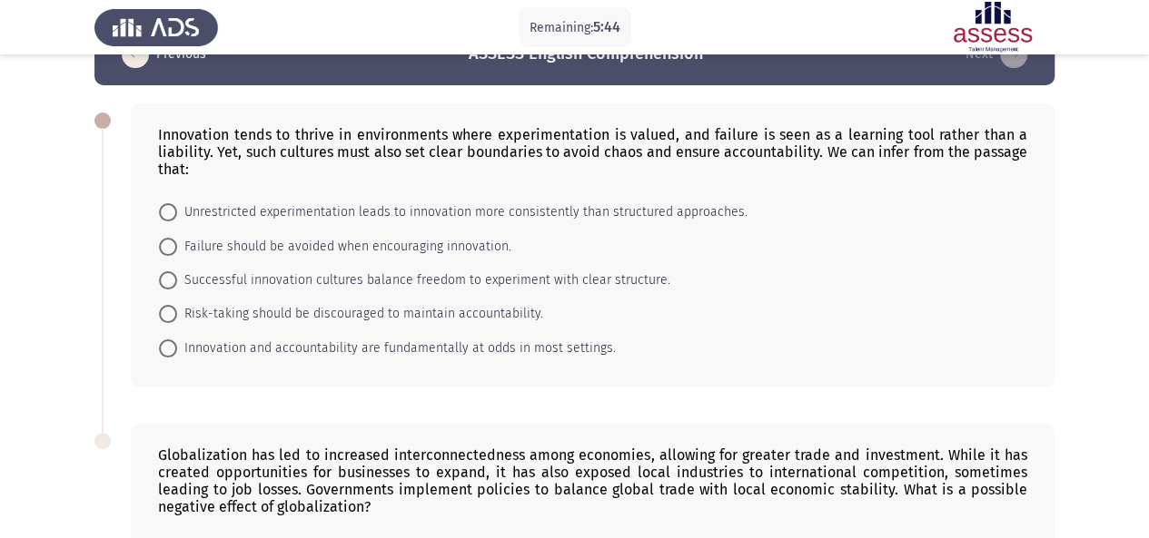
scroll to position [44, 0]
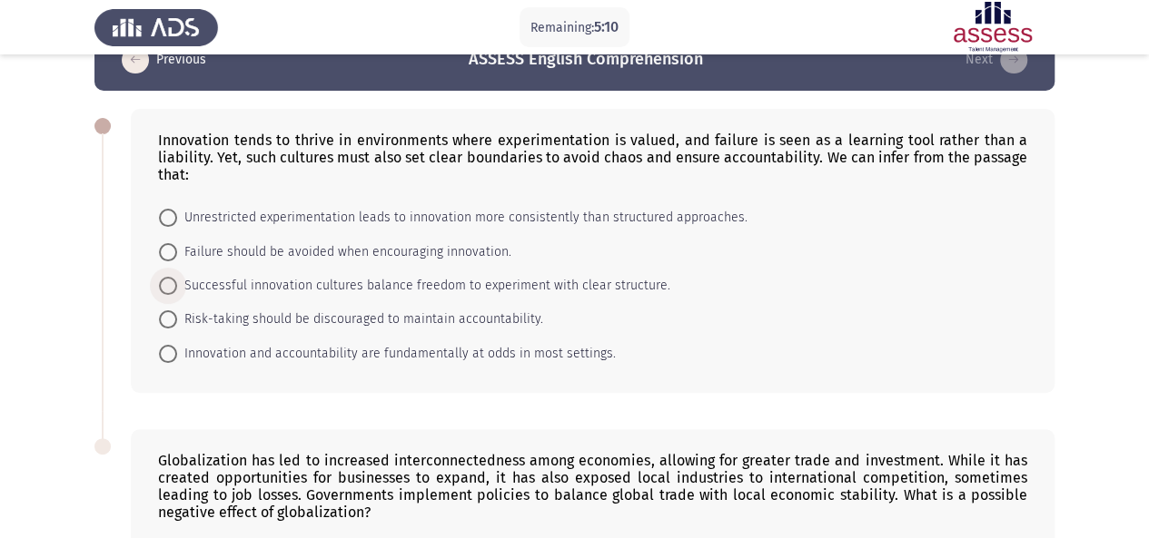
click at [162, 283] on span at bounding box center [168, 286] width 18 height 18
click at [162, 283] on input "Successful innovation cultures balance freedom to experiment with clear structu…" at bounding box center [168, 286] width 18 height 18
radio input "true"
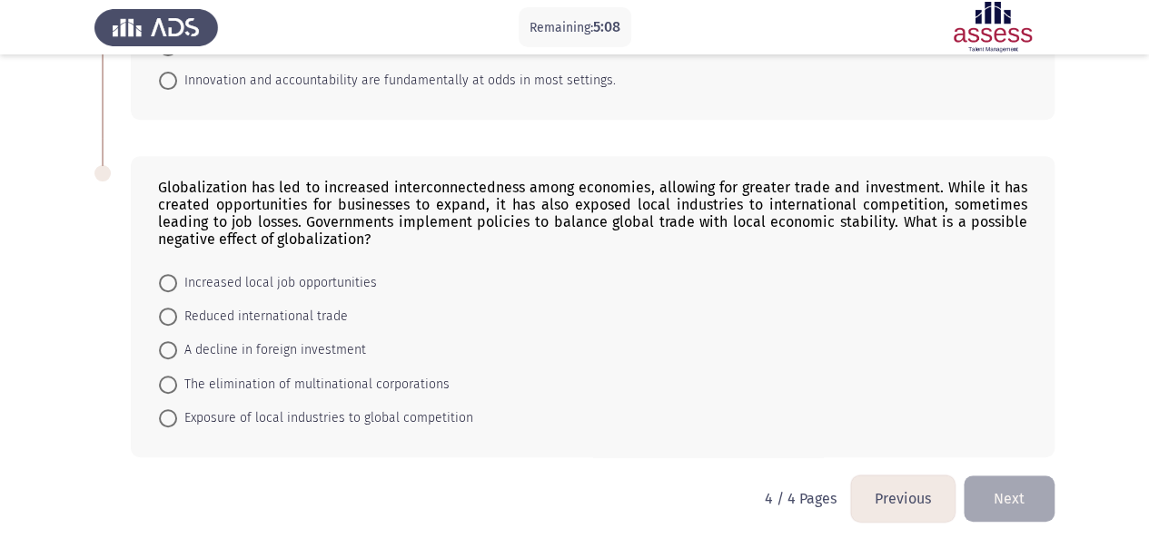
scroll to position [318, 0]
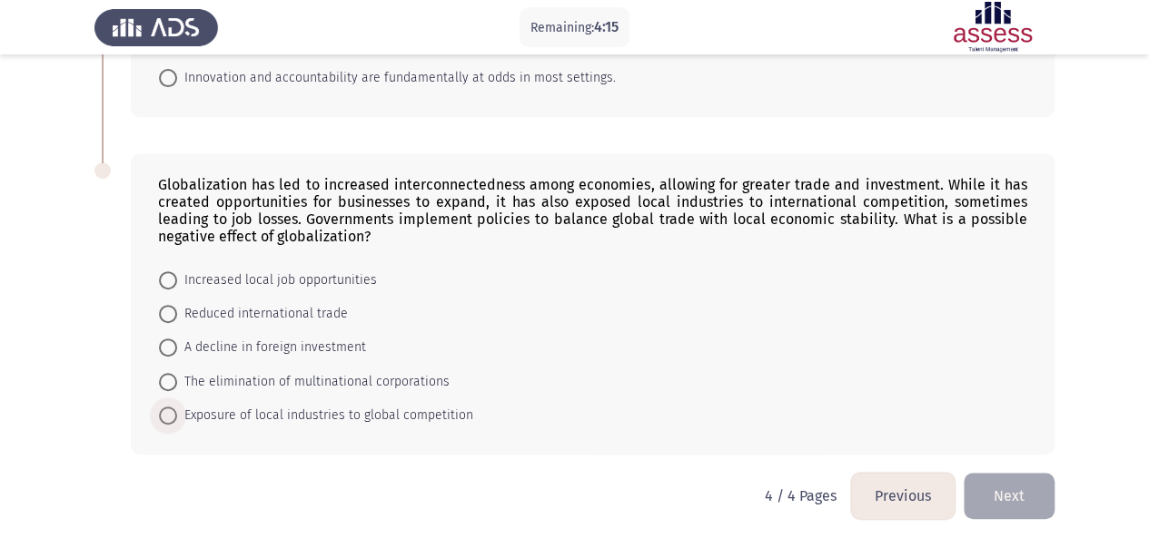
click at [169, 415] on span at bounding box center [168, 416] width 18 height 18
click at [169, 415] on input "Exposure of local industries to global competition" at bounding box center [168, 416] width 18 height 18
radio input "true"
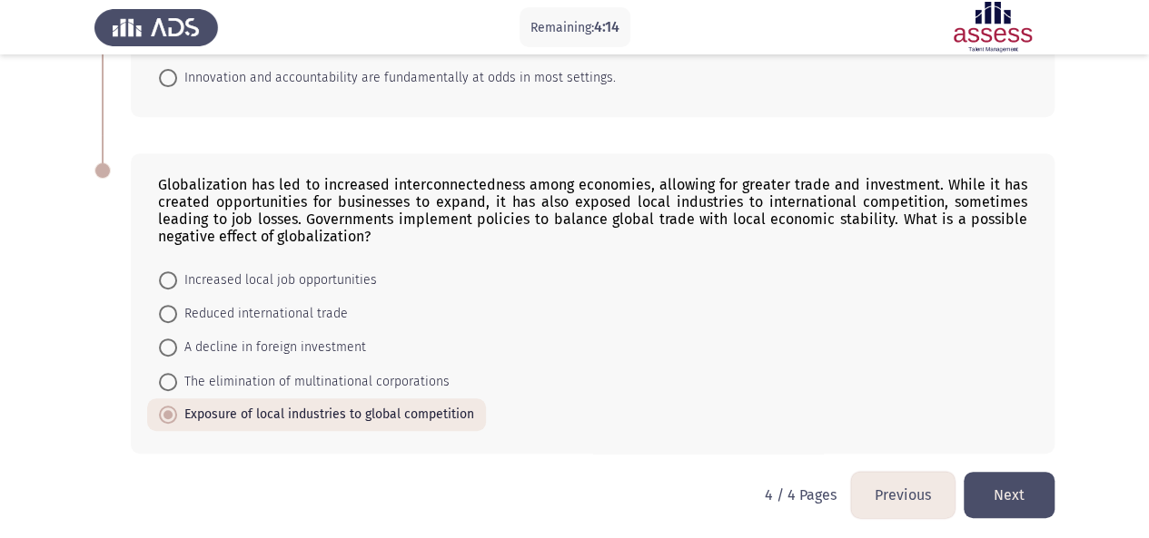
click at [1016, 499] on button "Next" at bounding box center [1008, 495] width 91 height 46
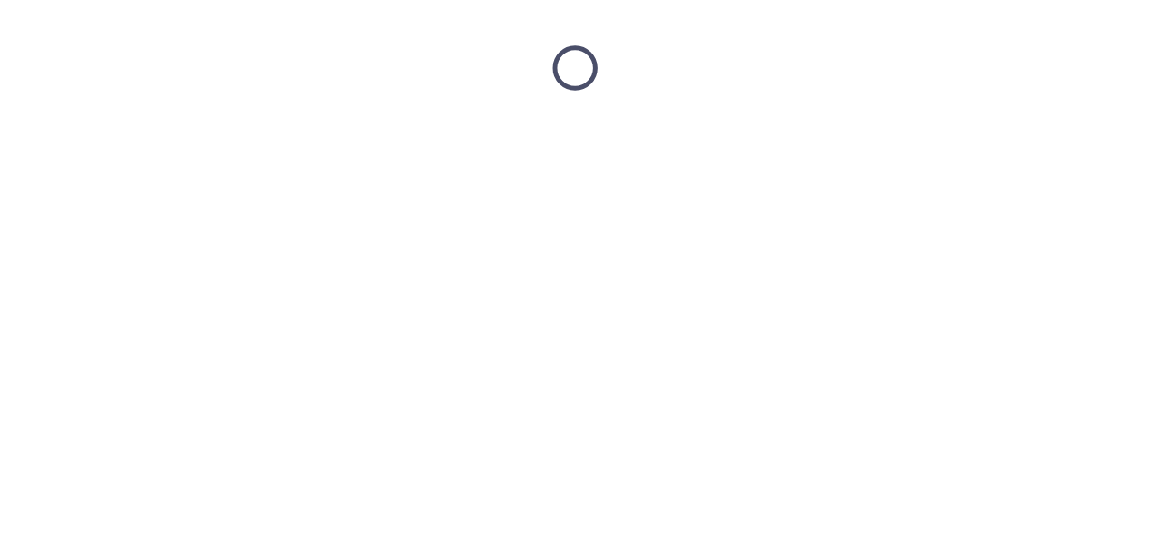
scroll to position [0, 0]
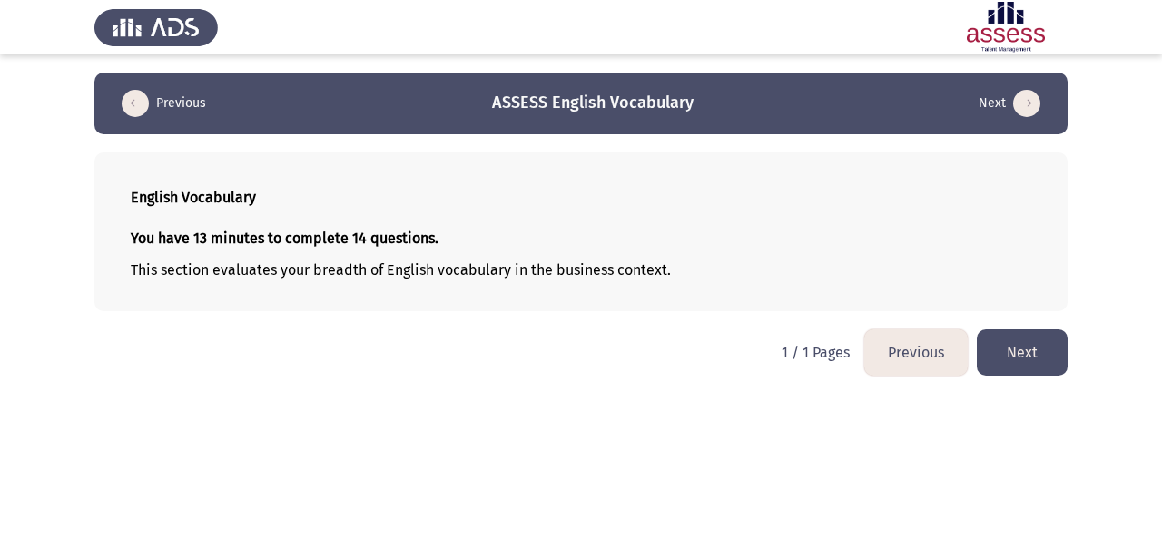
click at [1028, 349] on button "Next" at bounding box center [1022, 353] width 91 height 46
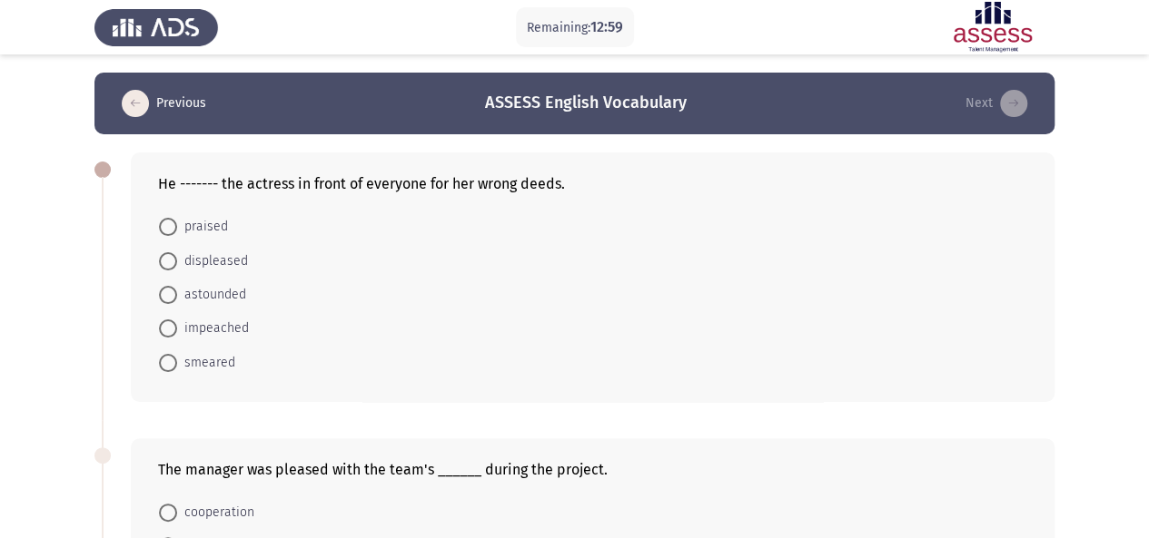
click at [487, 402] on div "He ------- the actress in front of everyone for her wrong deeds. praised disple…" at bounding box center [574, 277] width 960 height 286
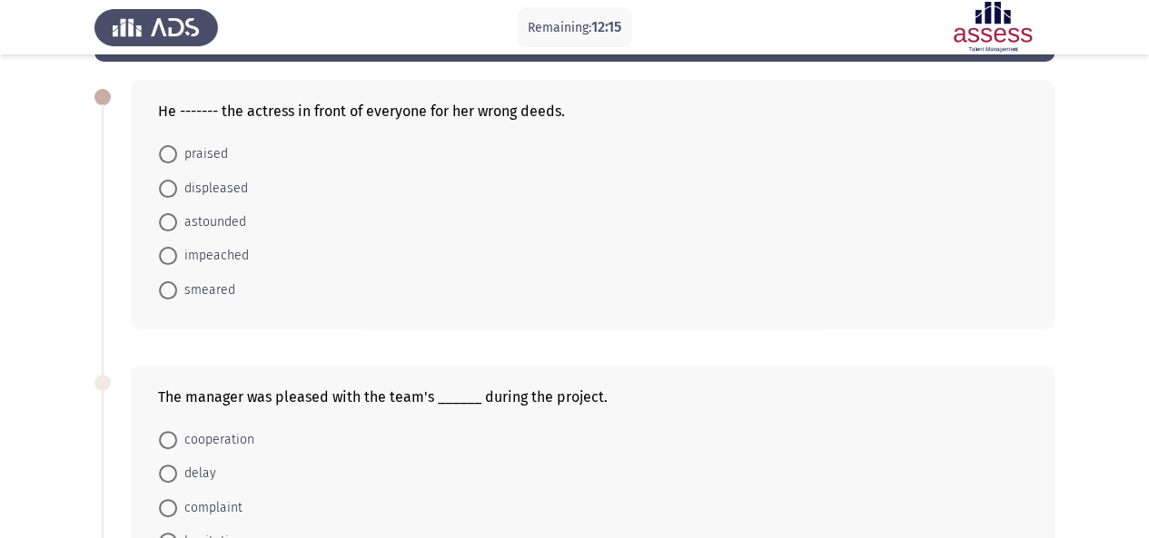
scroll to position [63, 0]
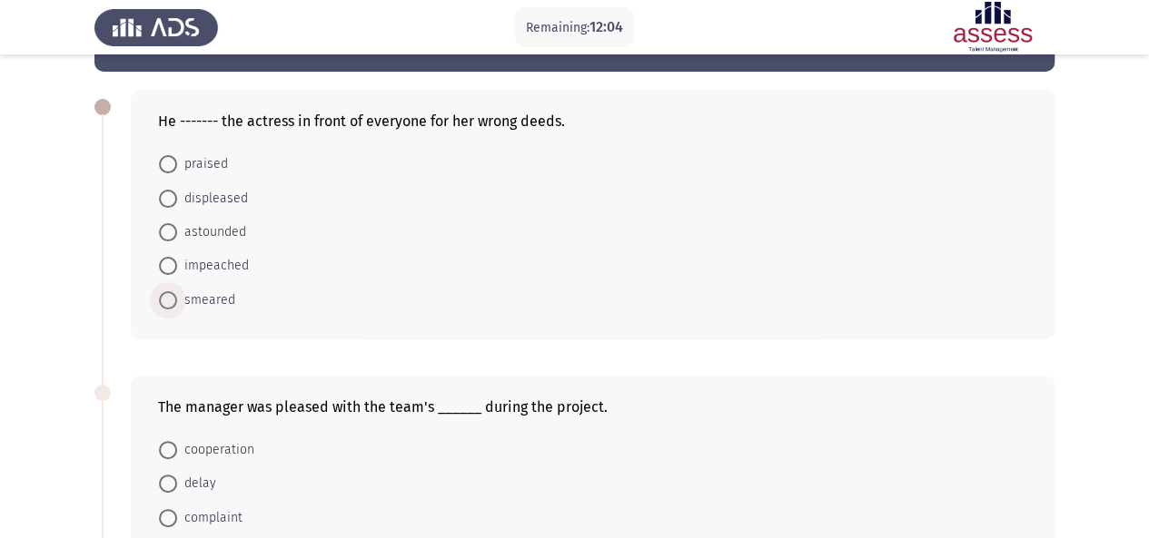
click at [160, 297] on span at bounding box center [168, 300] width 18 height 18
click at [160, 297] on input "smeared" at bounding box center [168, 300] width 18 height 18
radio input "true"
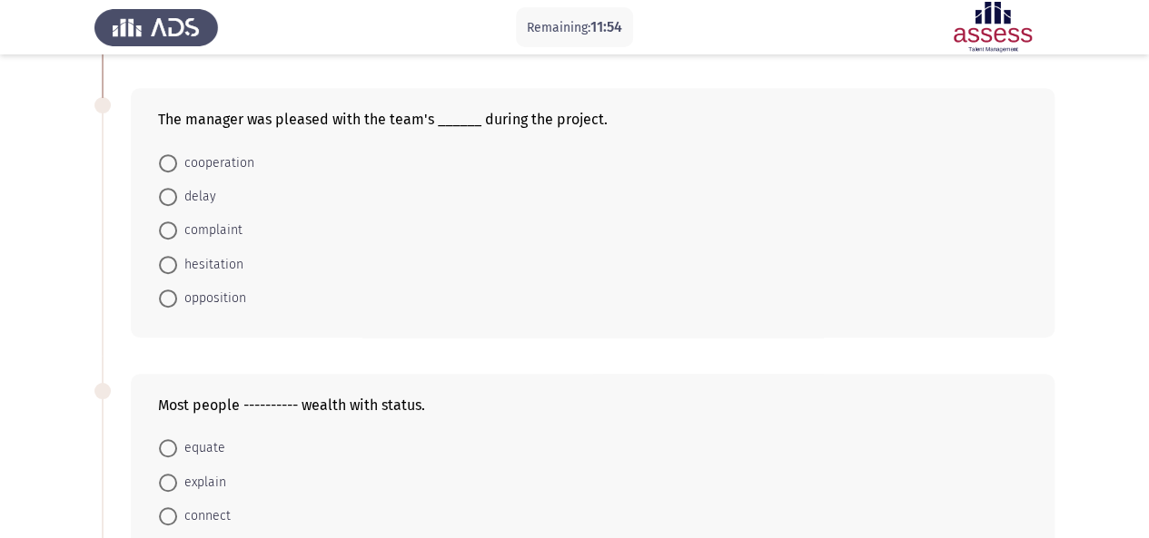
scroll to position [347, 0]
click at [173, 172] on label "cooperation" at bounding box center [206, 165] width 95 height 22
click at [173, 172] on input "cooperation" at bounding box center [168, 165] width 18 height 18
radio input "true"
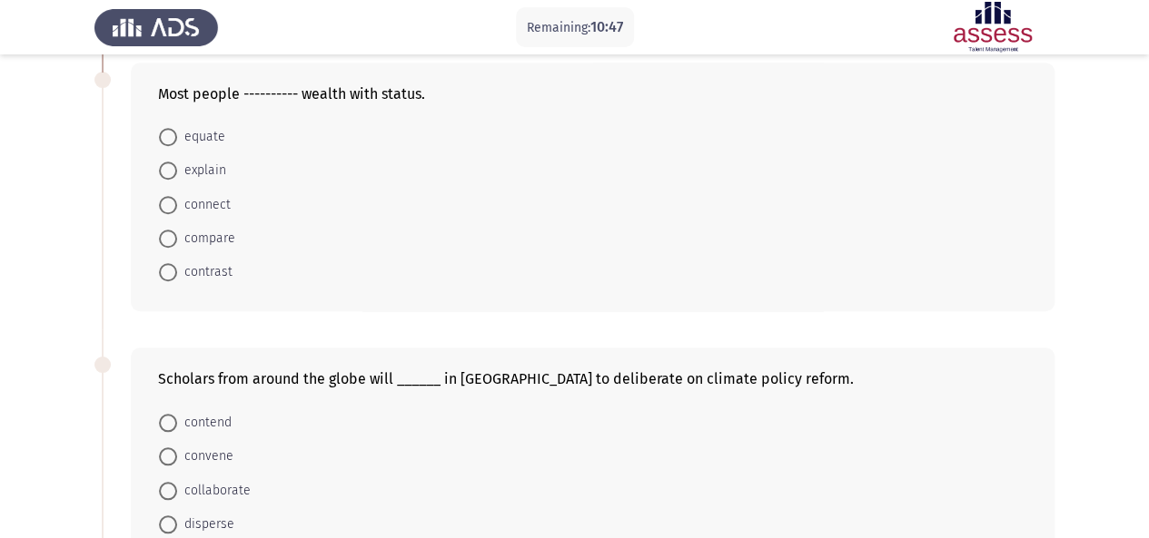
scroll to position [657, 0]
click at [172, 137] on span at bounding box center [168, 139] width 18 height 18
click at [172, 137] on input "equate" at bounding box center [168, 139] width 18 height 18
radio input "true"
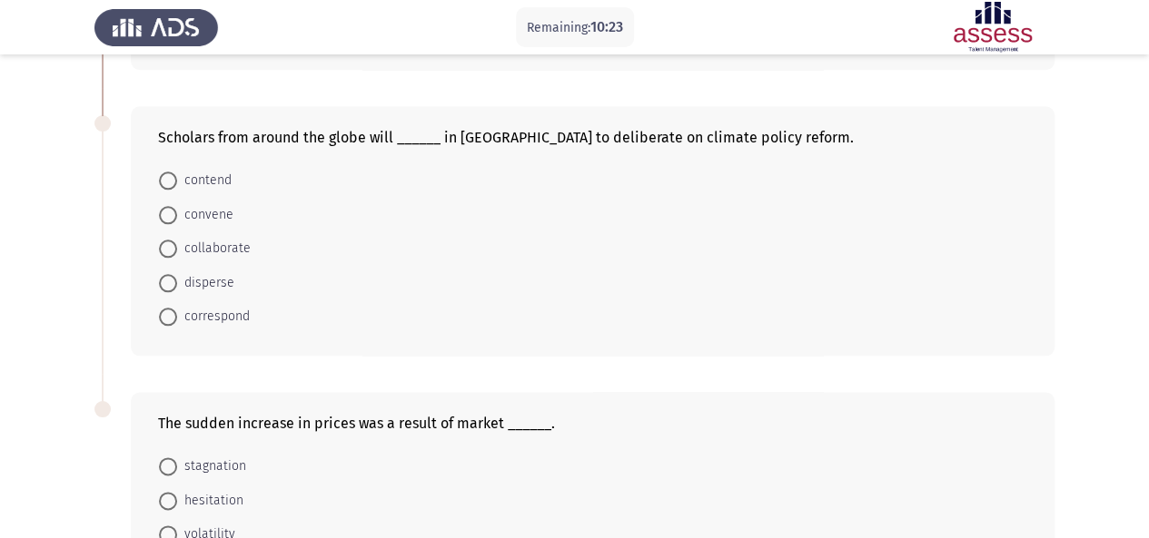
scroll to position [894, 0]
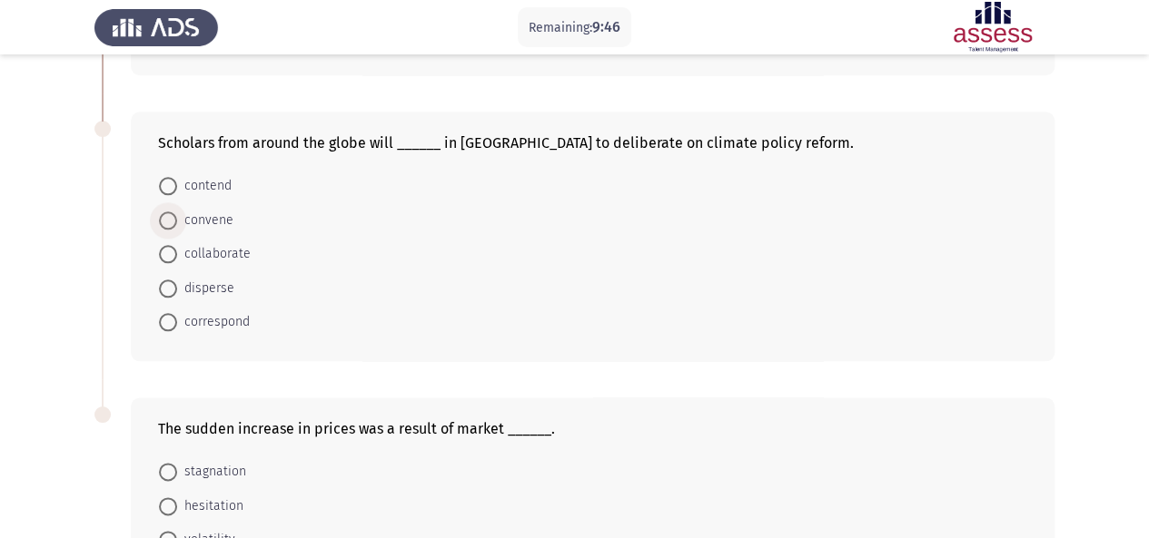
click at [172, 212] on span at bounding box center [168, 221] width 18 height 18
click at [172, 212] on input "convene" at bounding box center [168, 221] width 18 height 18
radio input "true"
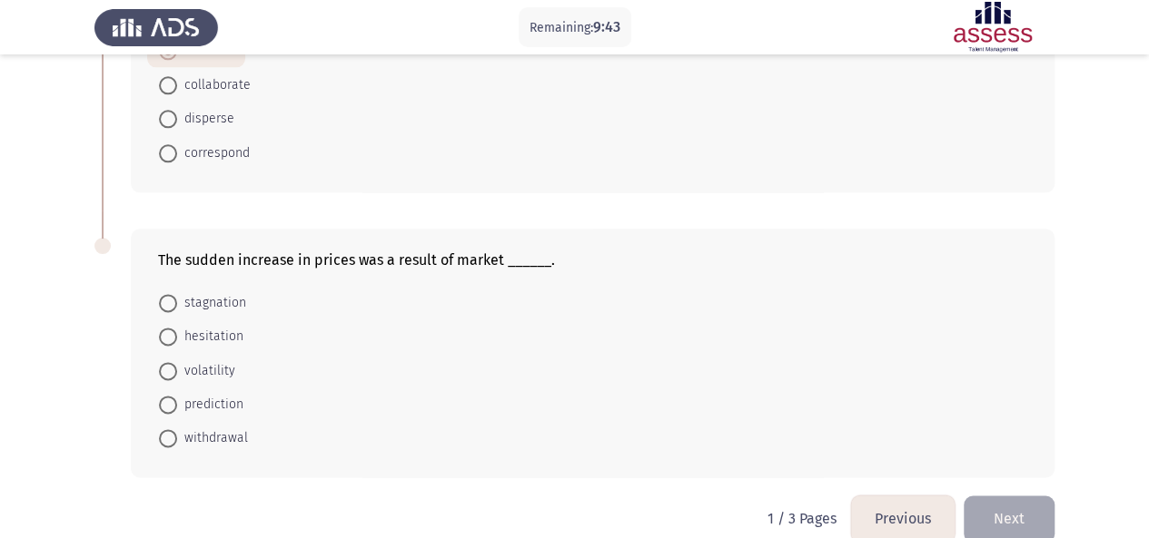
scroll to position [1083, 0]
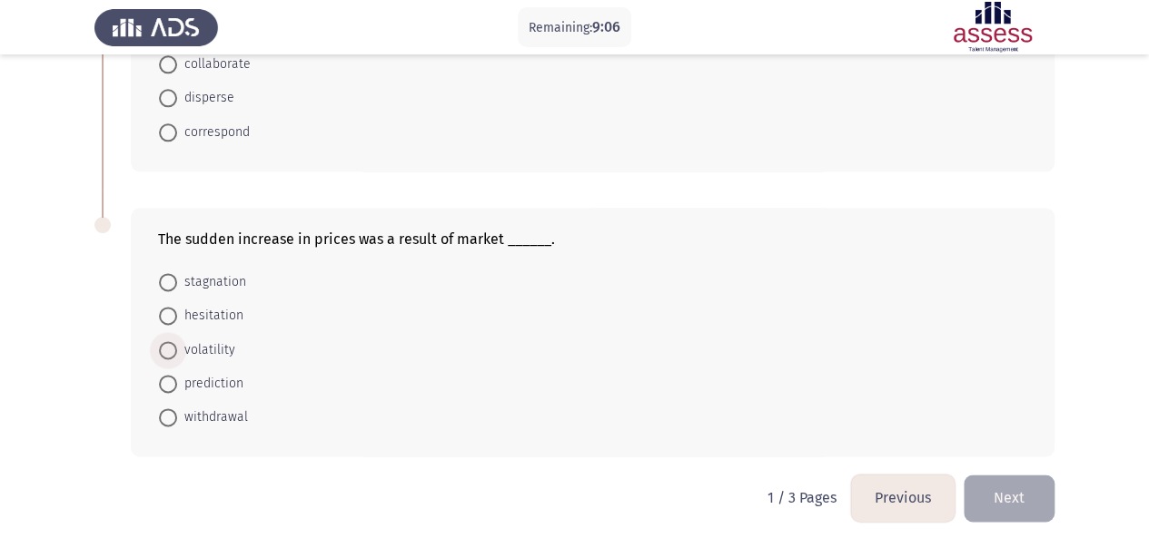
click at [173, 342] on span at bounding box center [168, 350] width 18 height 18
click at [173, 342] on input "volatility" at bounding box center [168, 350] width 18 height 18
radio input "true"
click at [1011, 484] on button "Next" at bounding box center [1008, 498] width 91 height 46
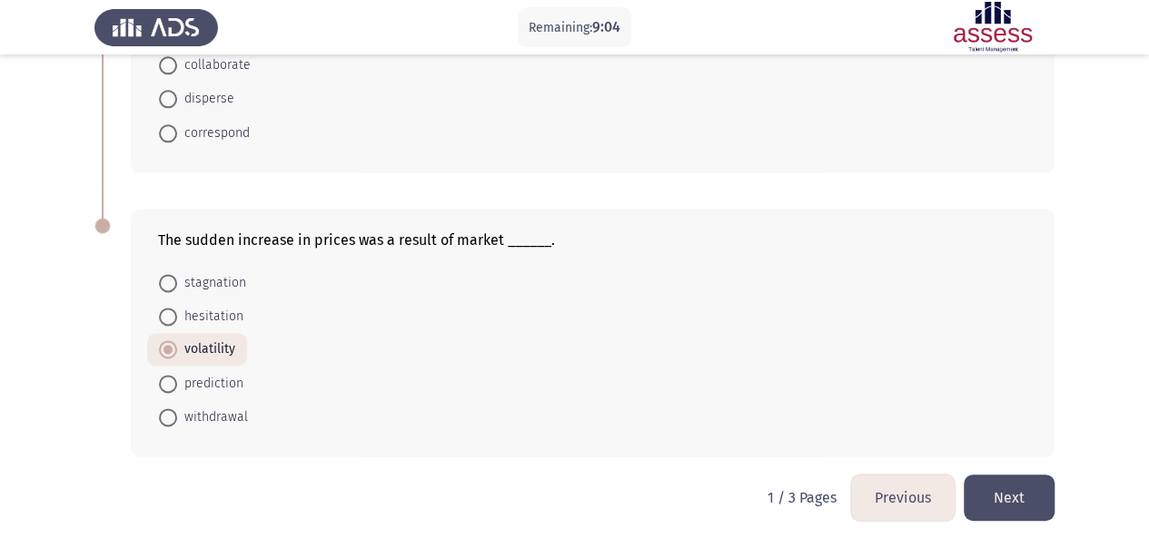
scroll to position [0, 0]
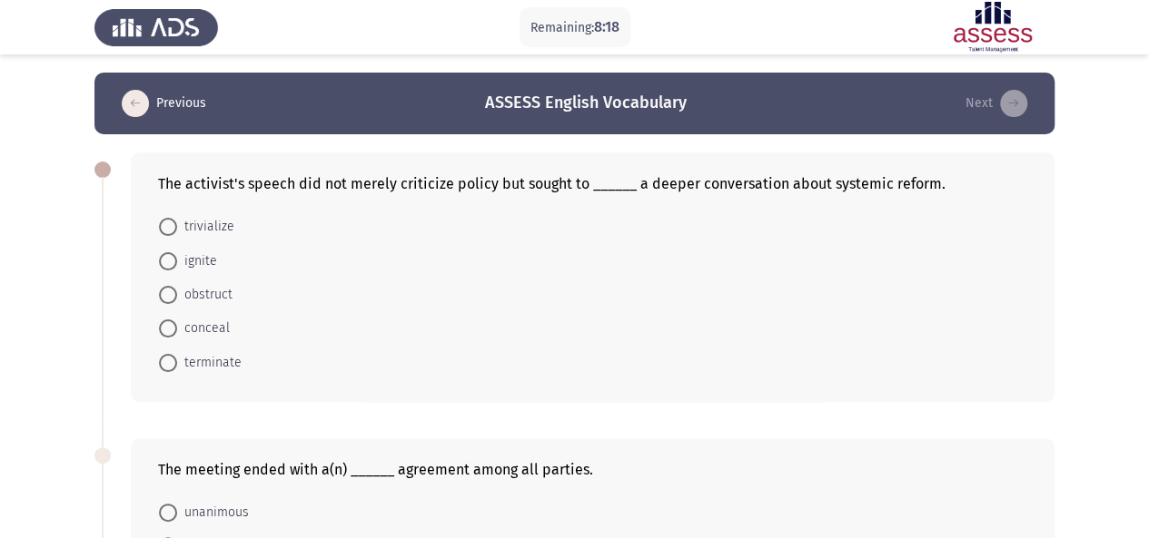
click at [172, 261] on span at bounding box center [168, 261] width 18 height 18
click at [172, 261] on input "ignite" at bounding box center [168, 261] width 18 height 18
radio input "true"
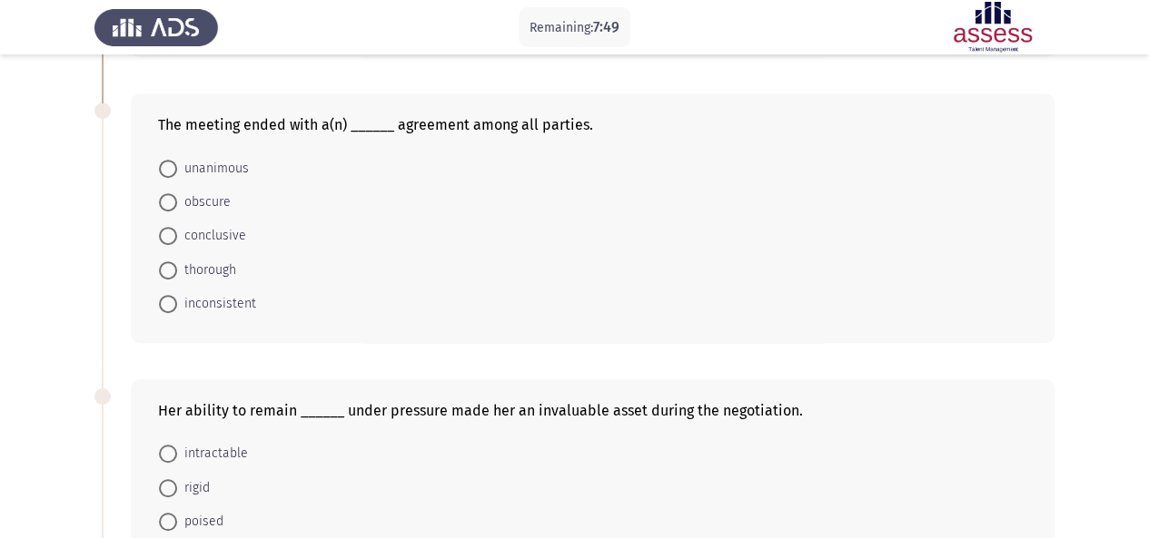
scroll to position [341, 0]
click at [167, 166] on span at bounding box center [168, 171] width 18 height 18
click at [167, 166] on input "unanimous" at bounding box center [168, 171] width 18 height 18
radio input "true"
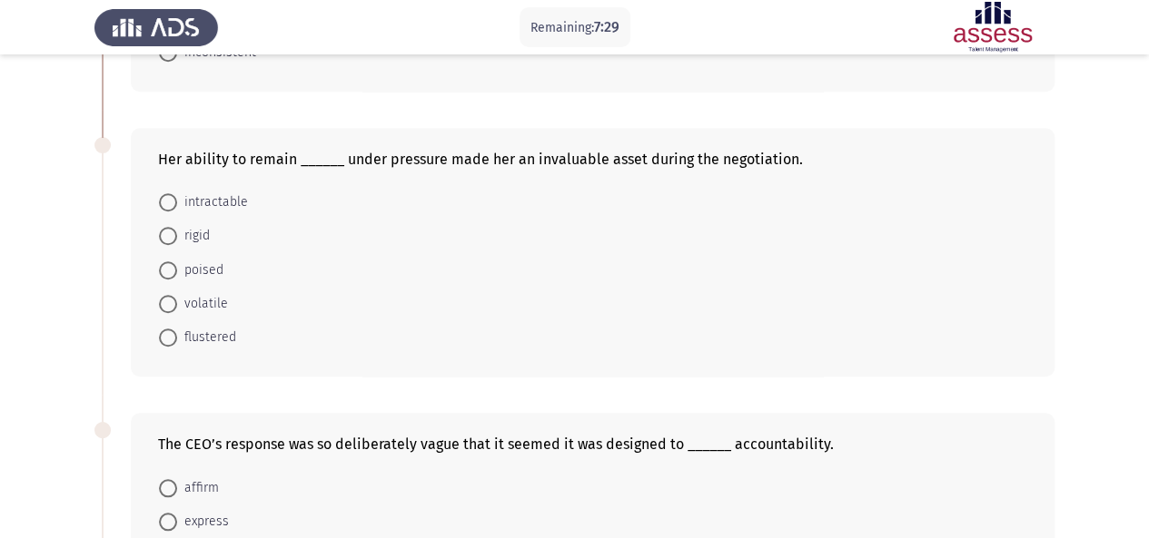
scroll to position [596, 0]
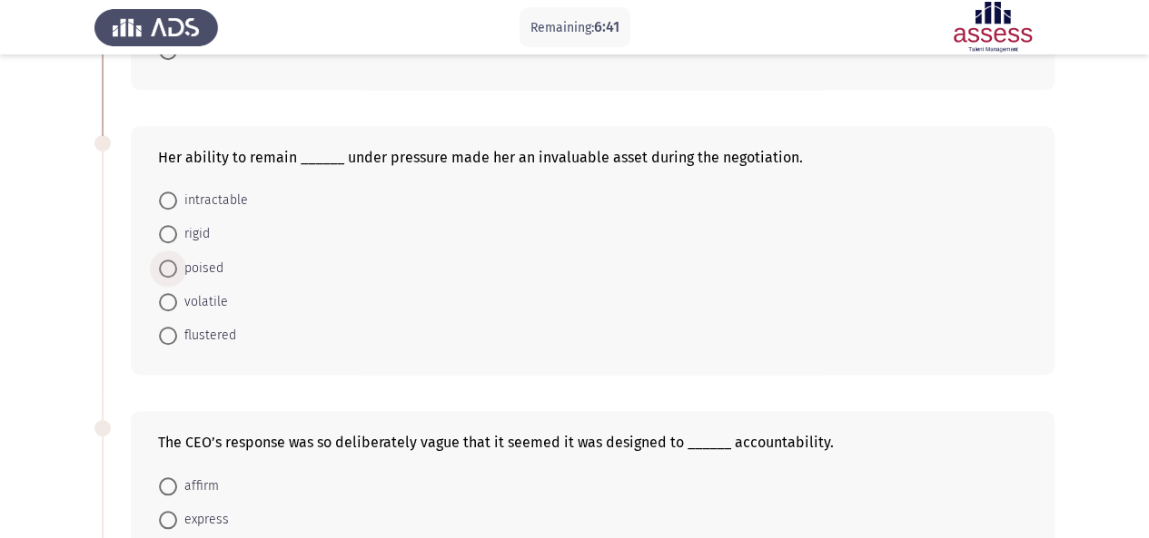
click at [165, 268] on span at bounding box center [168, 269] width 18 height 18
click at [165, 268] on input "poised" at bounding box center [168, 269] width 18 height 18
radio input "true"
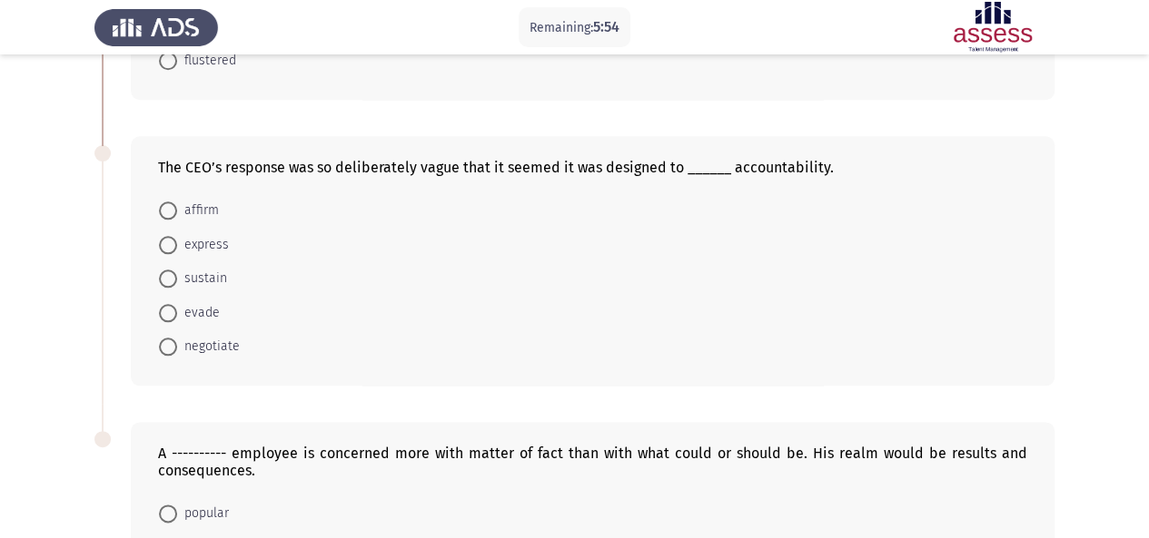
scroll to position [875, 0]
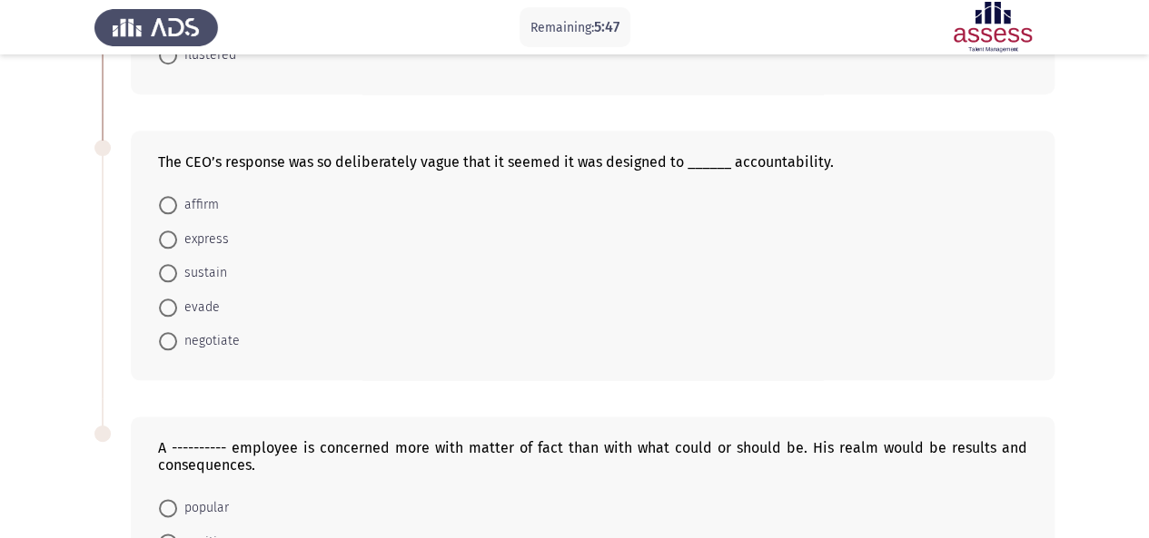
click at [170, 302] on span at bounding box center [168, 308] width 18 height 18
click at [170, 302] on input "evade" at bounding box center [168, 308] width 18 height 18
radio input "true"
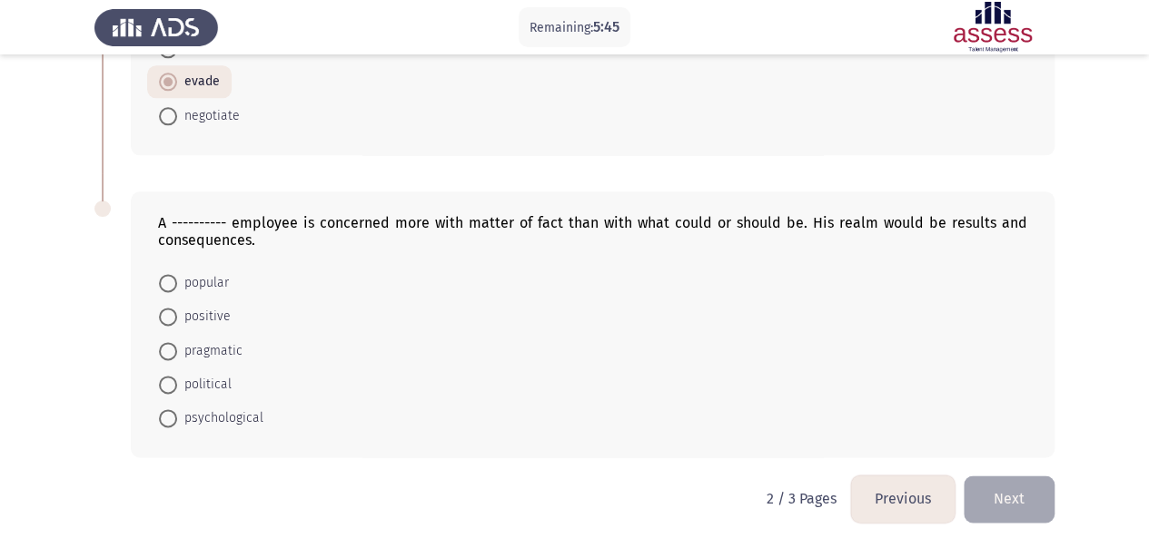
scroll to position [1100, 0]
click at [174, 348] on span at bounding box center [168, 350] width 18 height 18
click at [174, 348] on input "pragmatic" at bounding box center [168, 350] width 18 height 18
radio input "true"
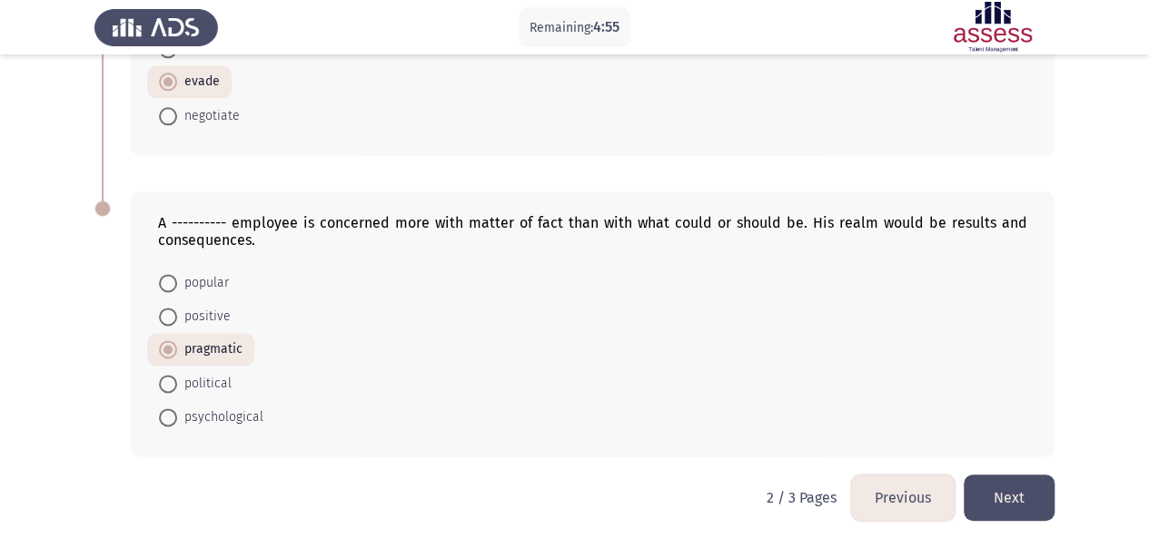
click at [1039, 495] on button "Next" at bounding box center [1008, 498] width 91 height 46
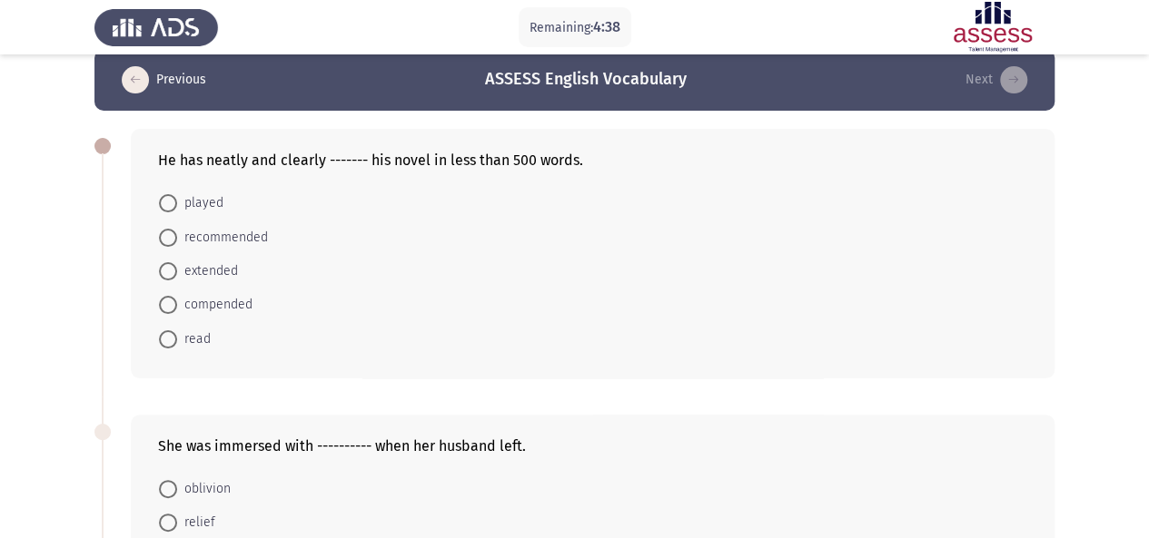
scroll to position [0, 0]
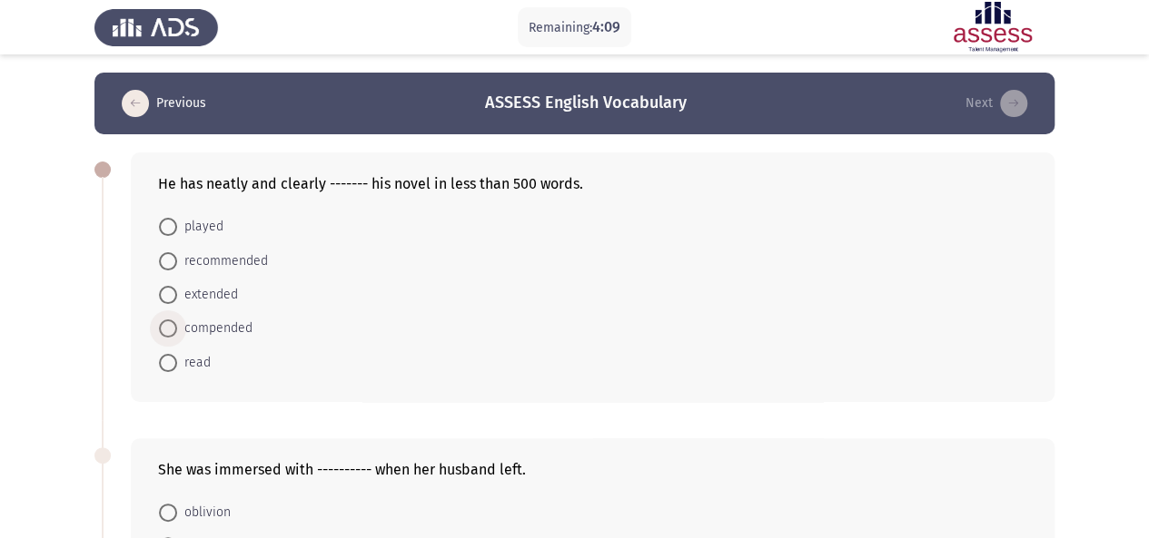
click at [170, 324] on span at bounding box center [168, 329] width 18 height 18
click at [170, 324] on input "compended" at bounding box center [168, 329] width 18 height 18
radio input "true"
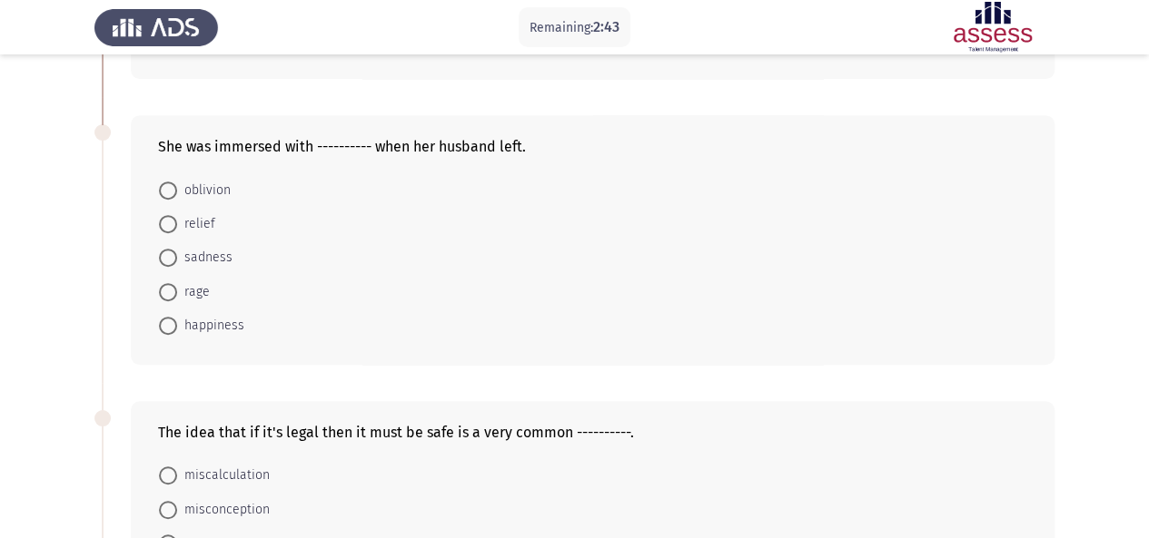
scroll to position [322, 0]
click at [172, 251] on span at bounding box center [168, 257] width 18 height 18
click at [172, 251] on input "sadness" at bounding box center [168, 257] width 18 height 18
radio input "true"
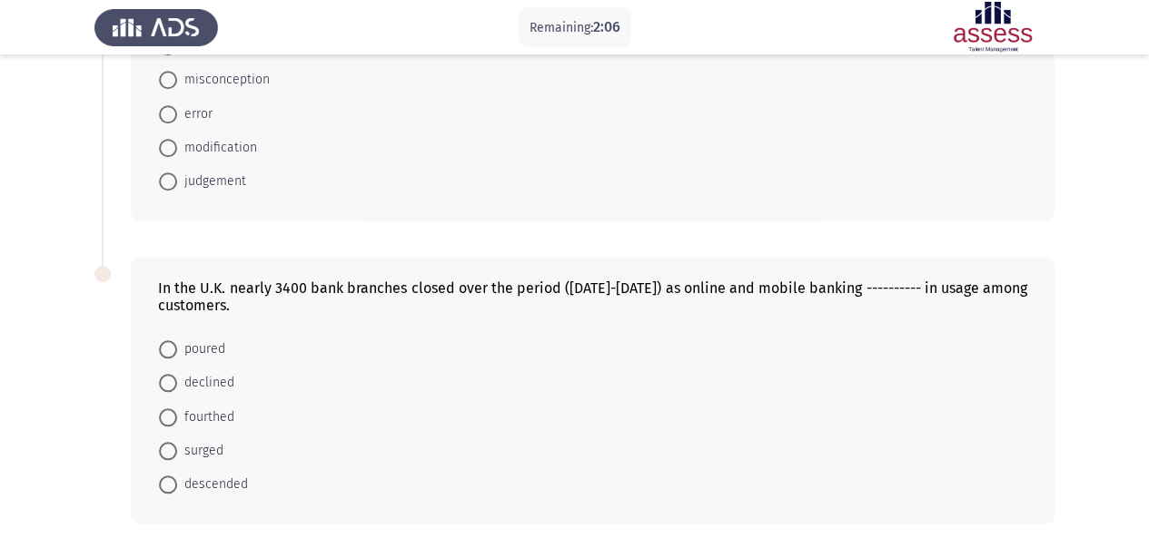
scroll to position [748, 0]
click at [162, 76] on span at bounding box center [168, 82] width 18 height 18
click at [162, 76] on input "misconception" at bounding box center [168, 82] width 18 height 18
radio input "true"
click at [159, 443] on span at bounding box center [168, 452] width 18 height 18
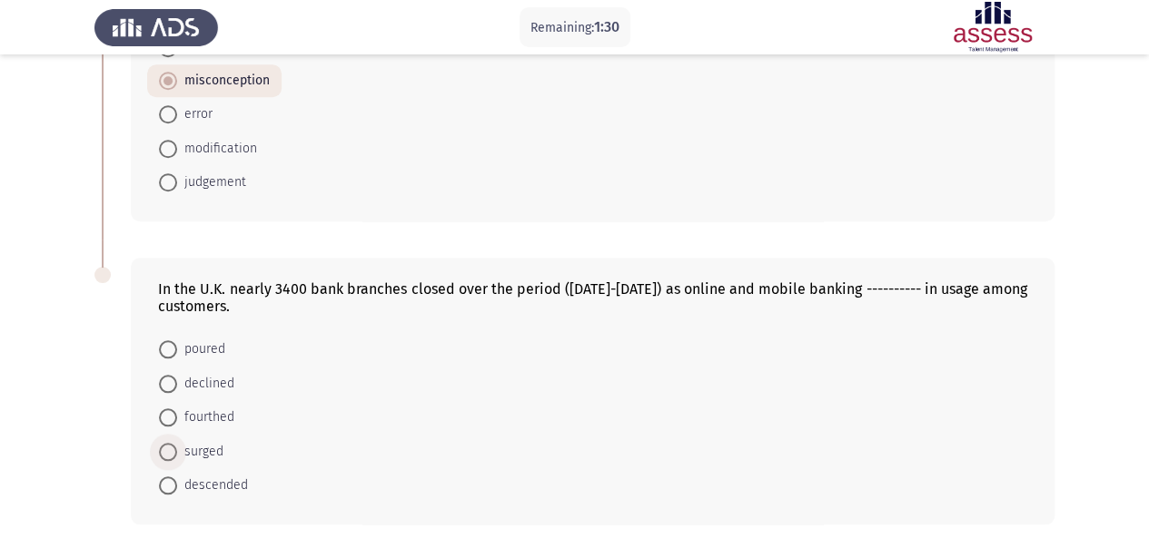
click at [159, 443] on input "surged" at bounding box center [168, 452] width 18 height 18
radio input "true"
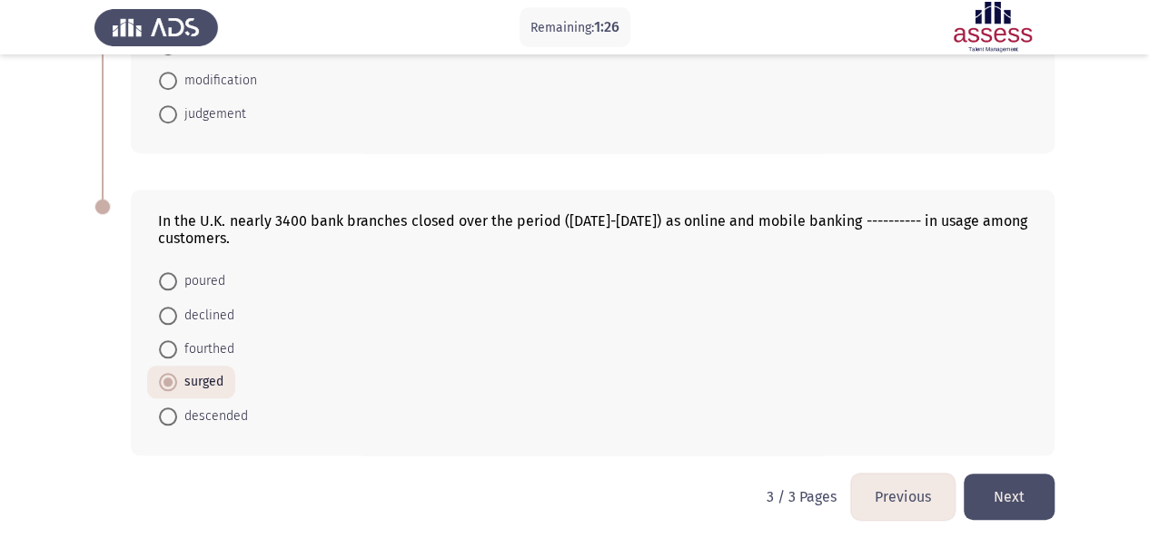
click at [1016, 487] on button "Next" at bounding box center [1008, 497] width 91 height 46
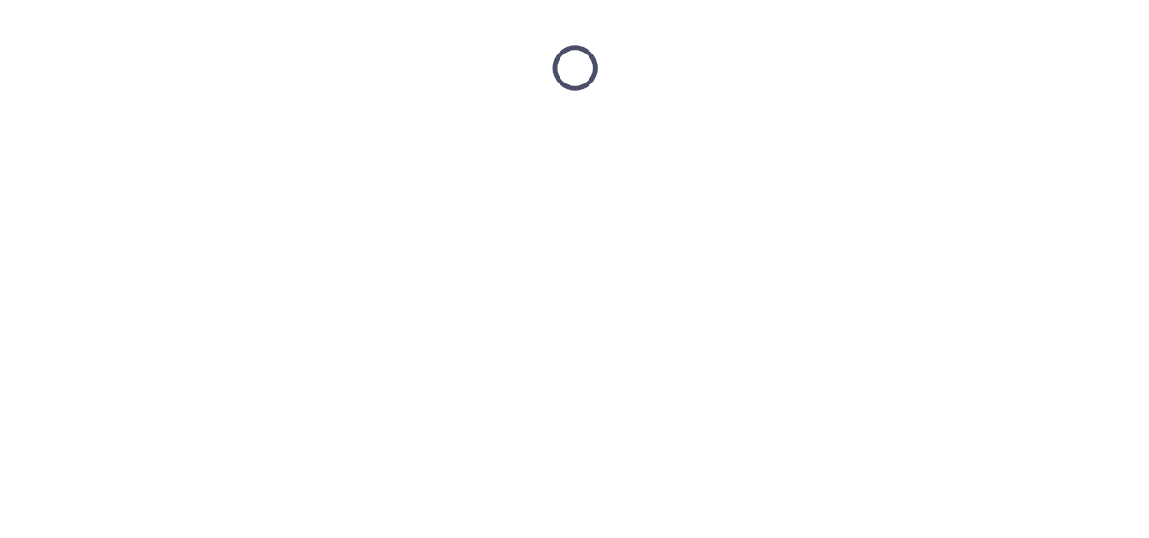
scroll to position [0, 0]
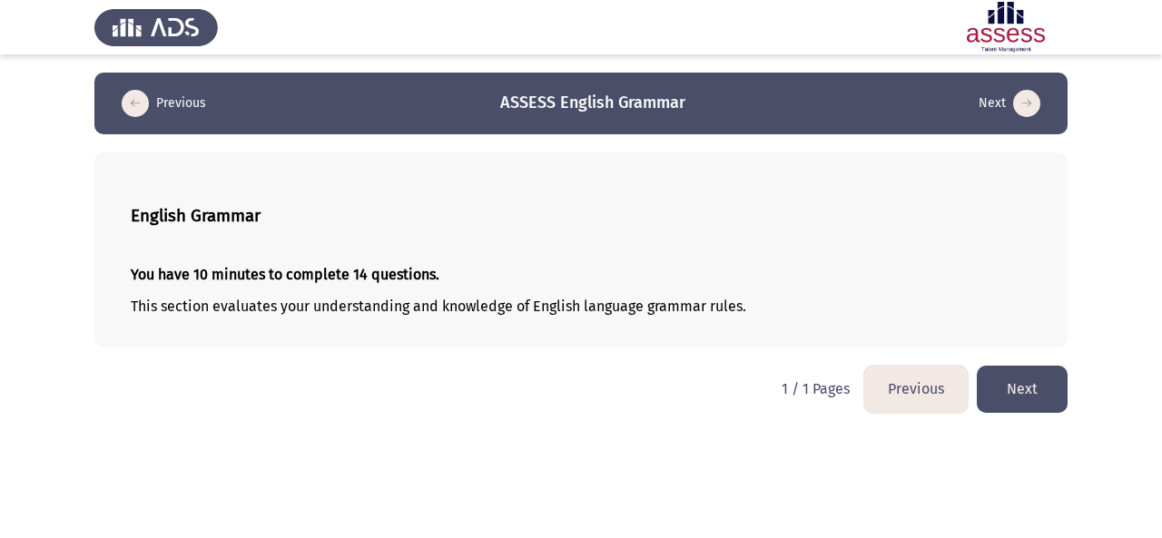
click at [1019, 395] on button "Next" at bounding box center [1022, 389] width 91 height 46
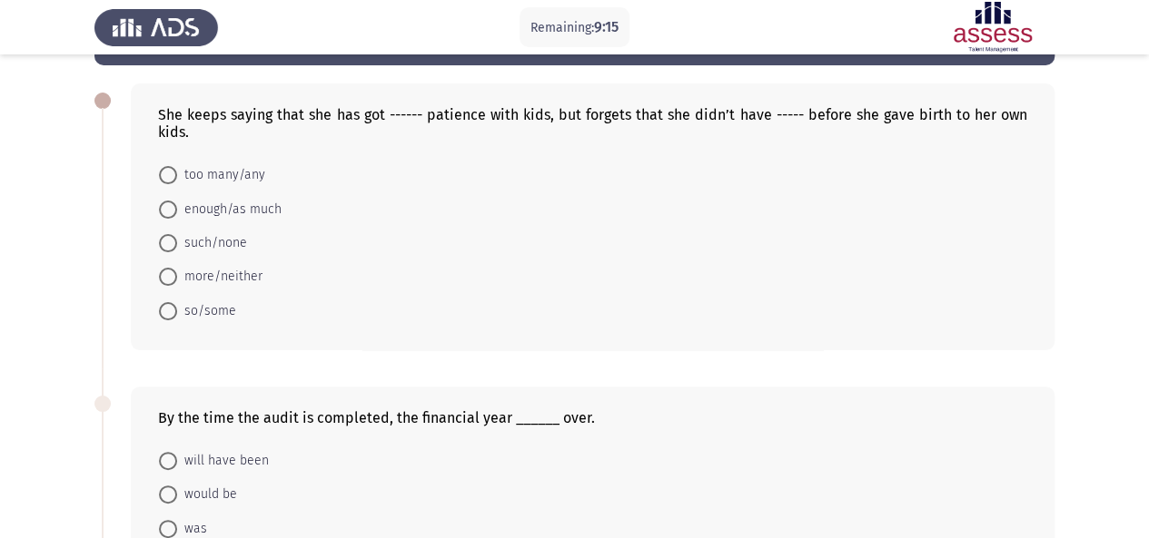
scroll to position [66, 0]
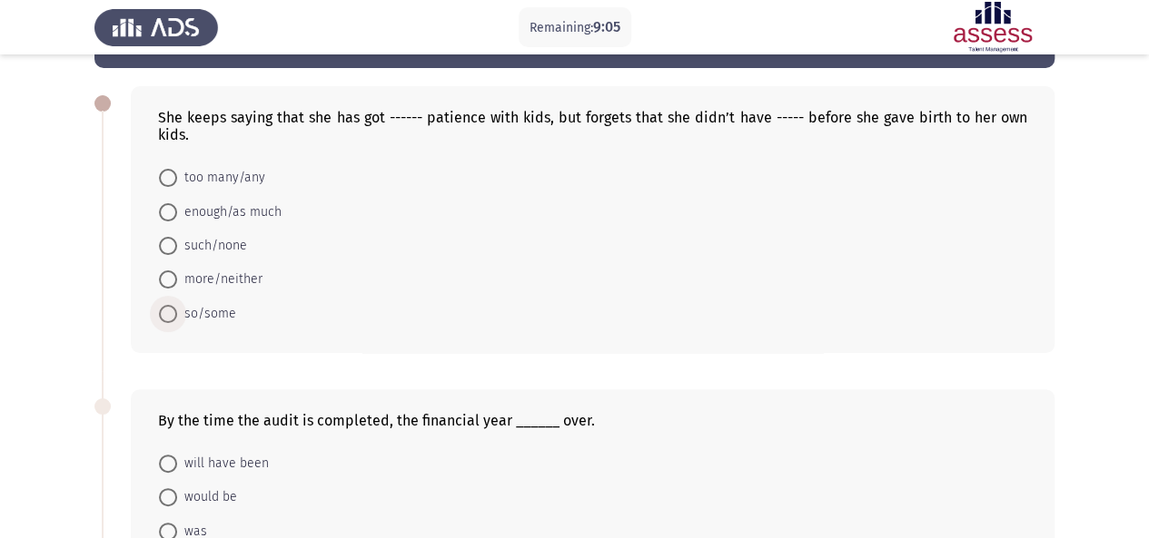
click at [163, 318] on span at bounding box center [168, 314] width 18 height 18
click at [163, 318] on input "so/some" at bounding box center [168, 314] width 18 height 18
radio input "true"
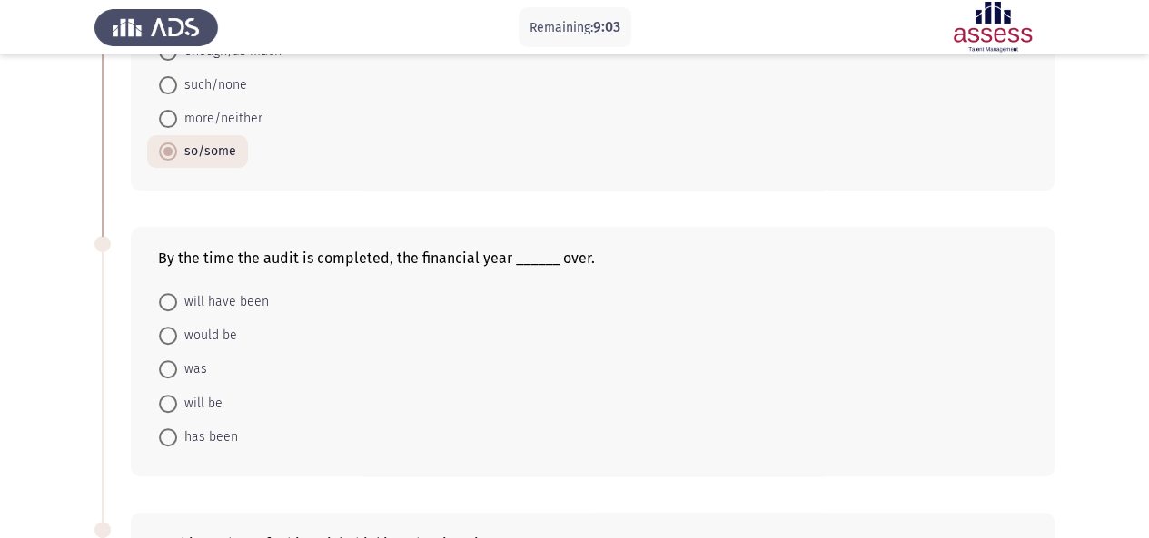
scroll to position [278, 0]
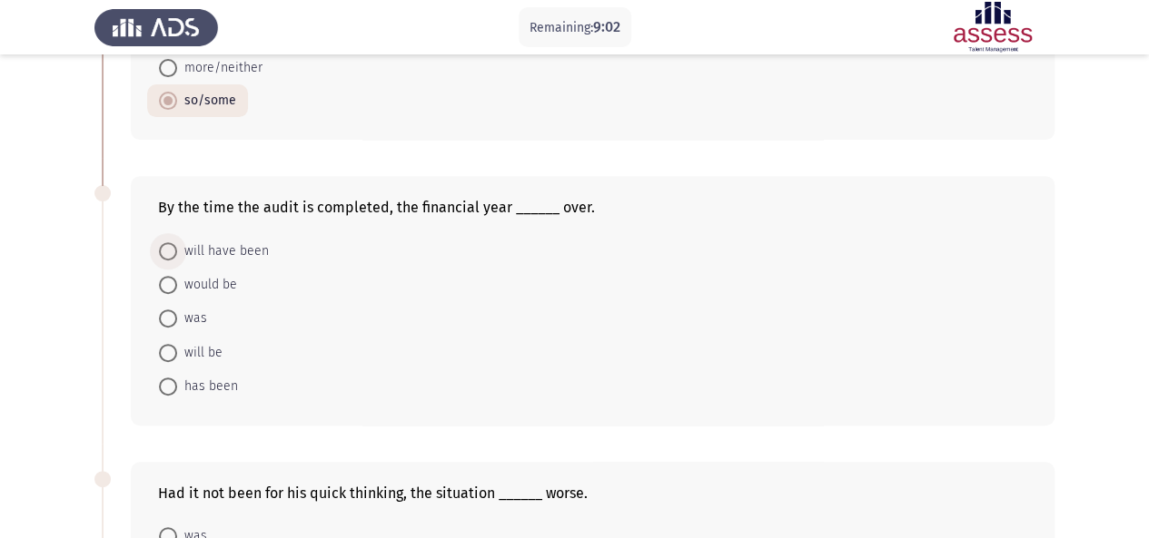
click at [173, 244] on span at bounding box center [168, 251] width 18 height 18
click at [173, 244] on input "will have been" at bounding box center [168, 251] width 18 height 18
radio input "true"
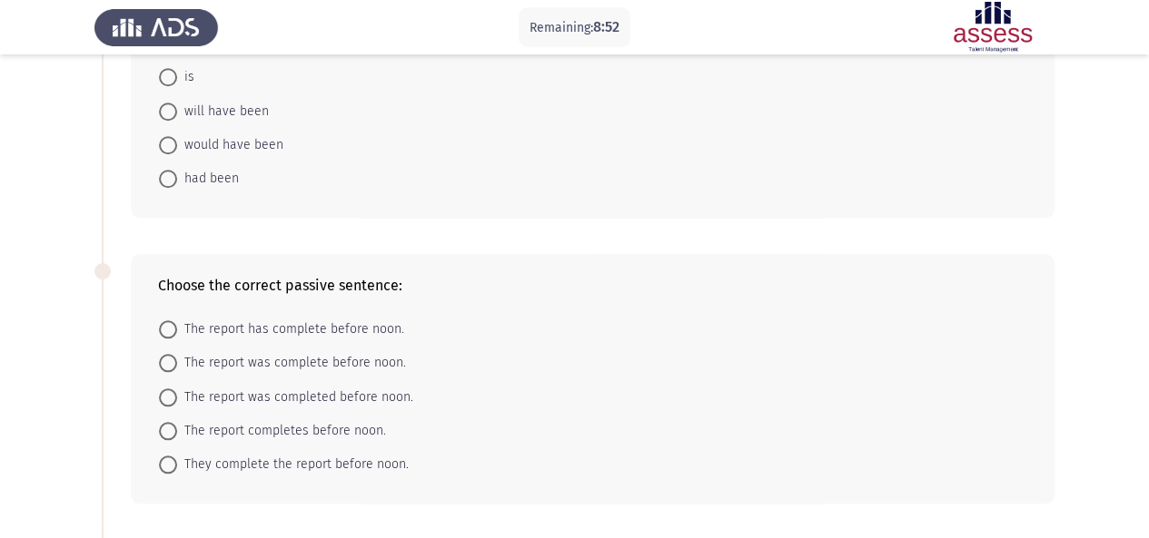
scroll to position [774, 0]
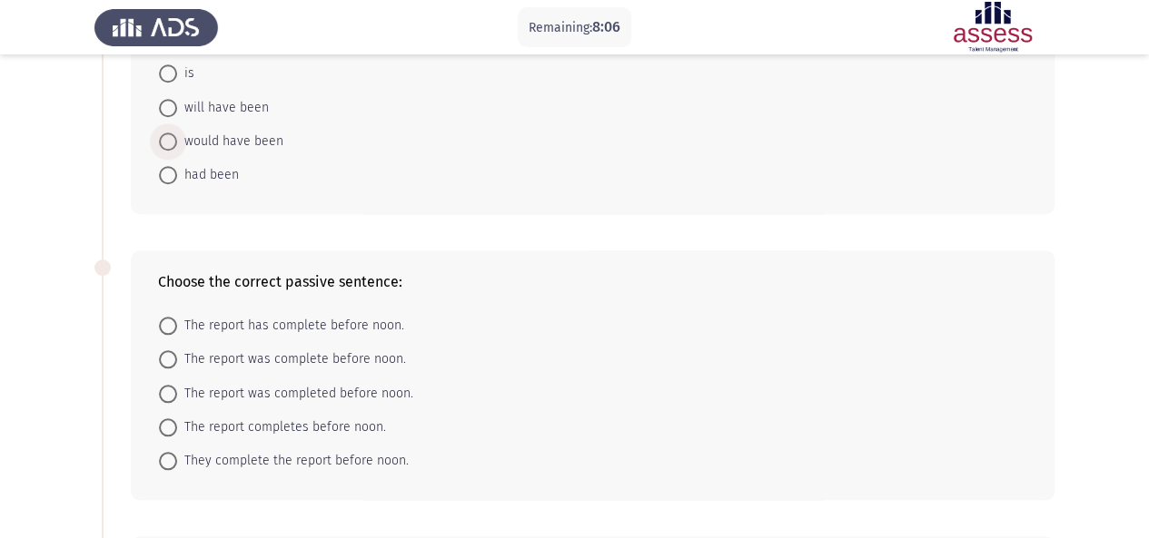
click at [173, 141] on span at bounding box center [168, 142] width 18 height 18
click at [173, 141] on input "would have been" at bounding box center [168, 142] width 18 height 18
radio input "true"
click at [160, 389] on span at bounding box center [168, 392] width 18 height 18
click at [160, 389] on input "The report was completed before noon." at bounding box center [168, 392] width 18 height 18
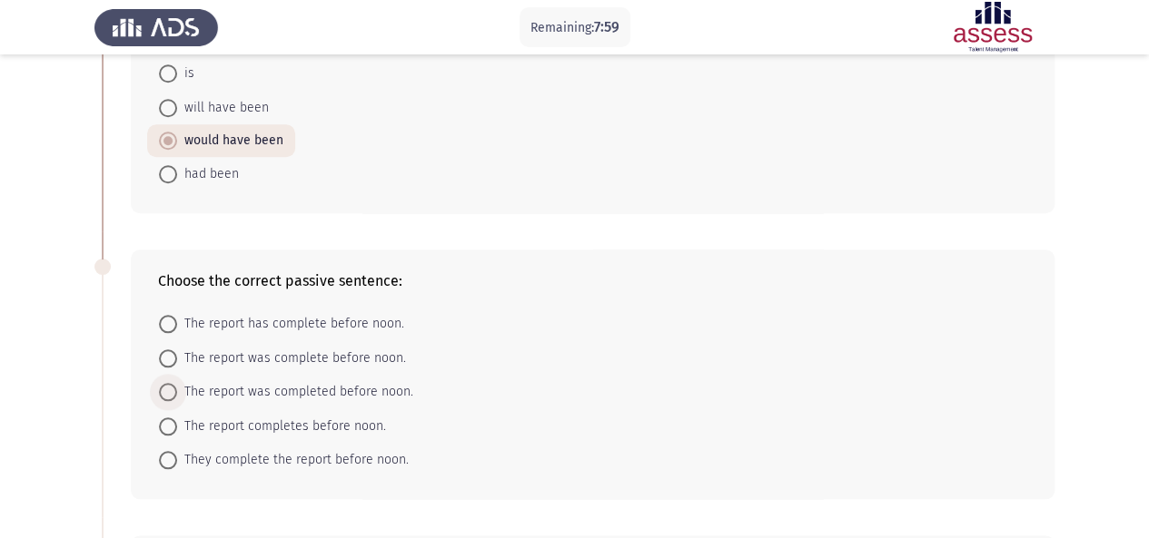
radio input "true"
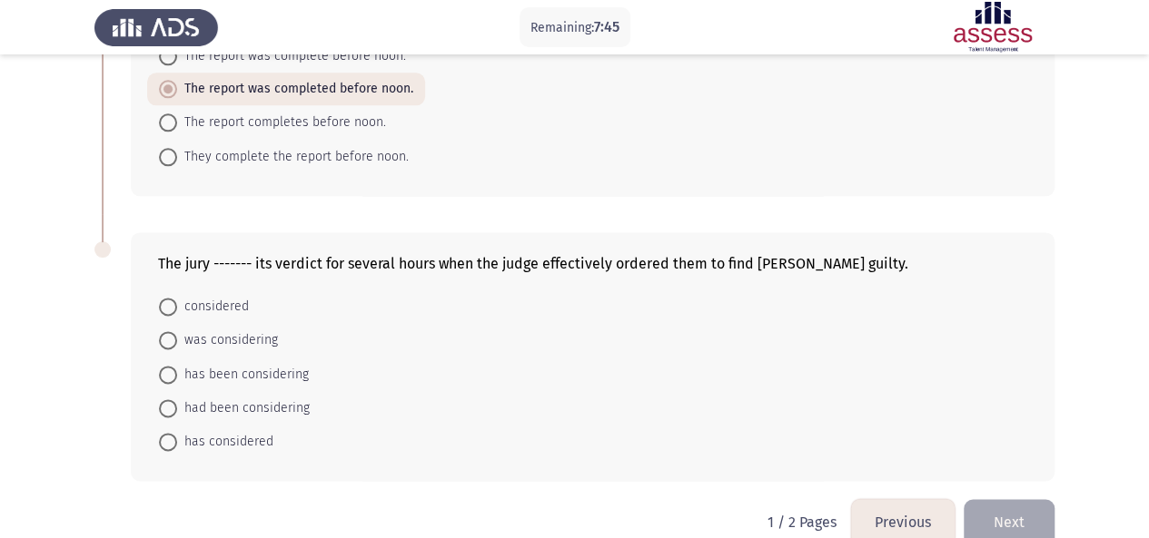
scroll to position [1100, 0]
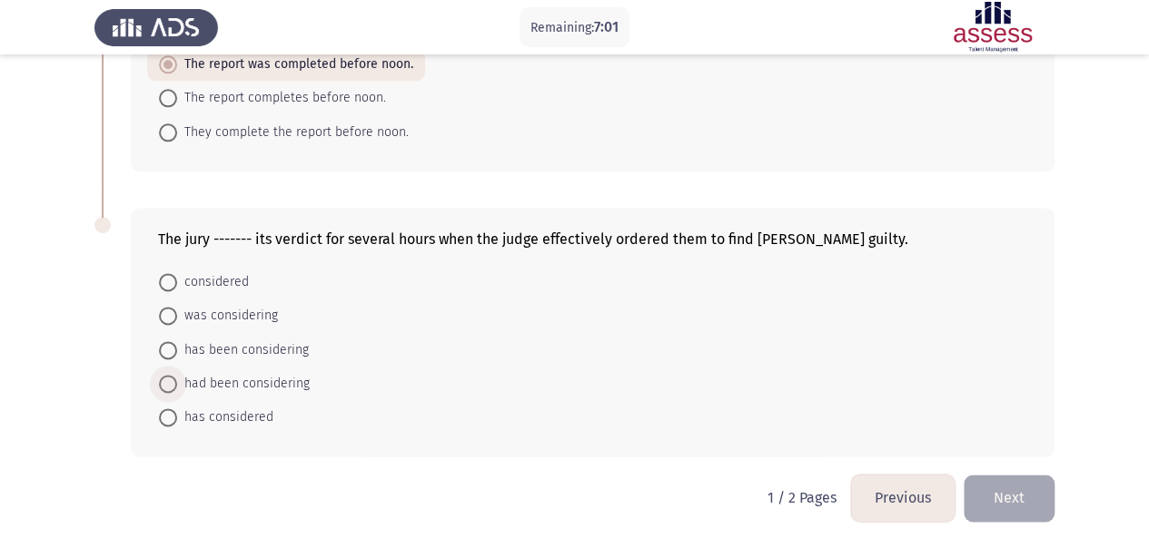
click at [169, 377] on span at bounding box center [168, 384] width 18 height 18
click at [169, 377] on input "had been considering" at bounding box center [168, 384] width 18 height 18
radio input "true"
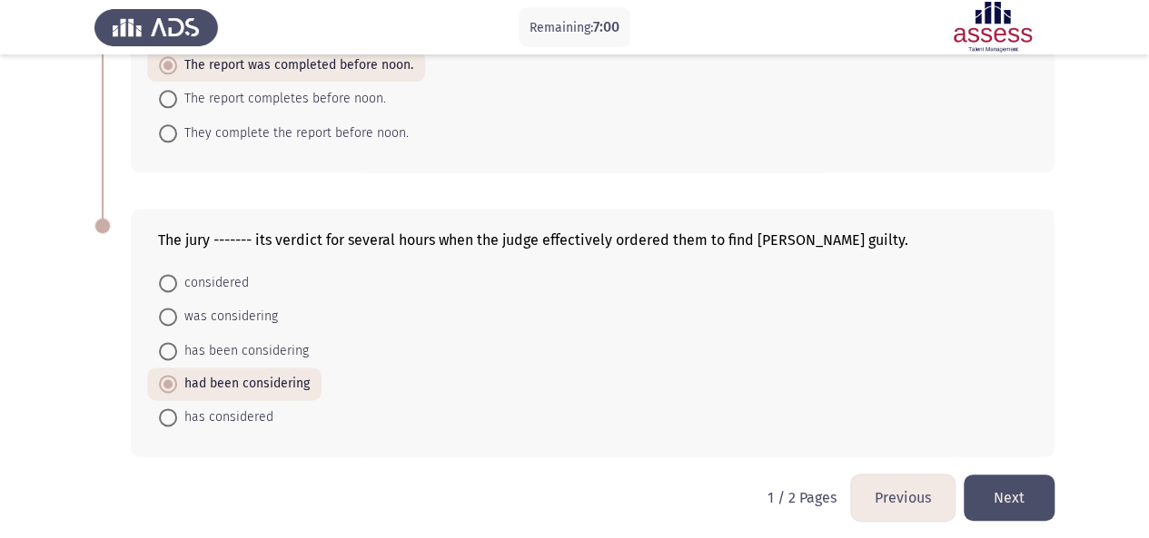
click at [1008, 481] on button "Next" at bounding box center [1008, 498] width 91 height 46
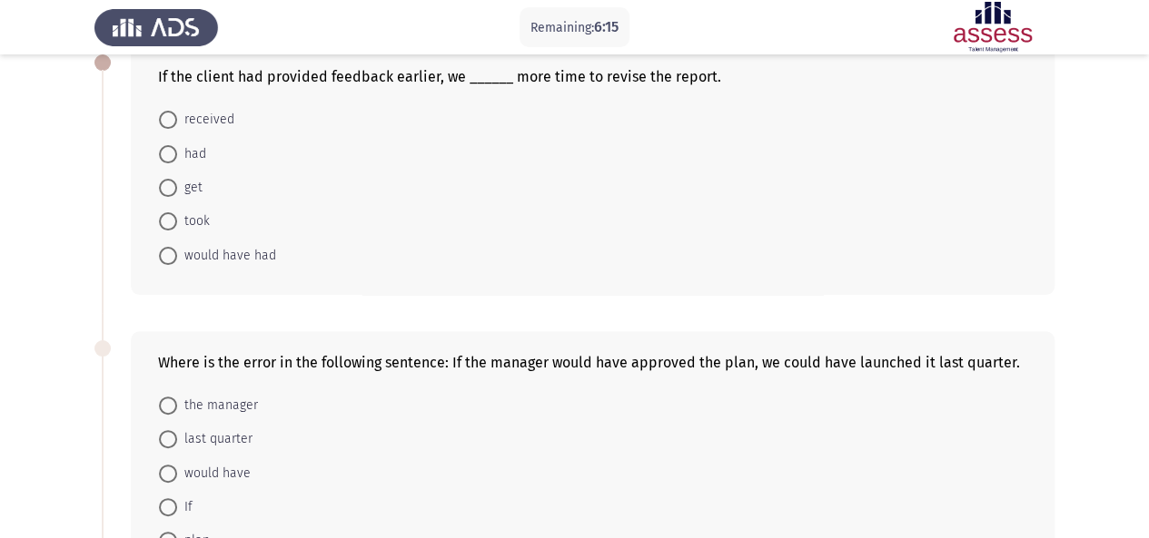
scroll to position [100, 0]
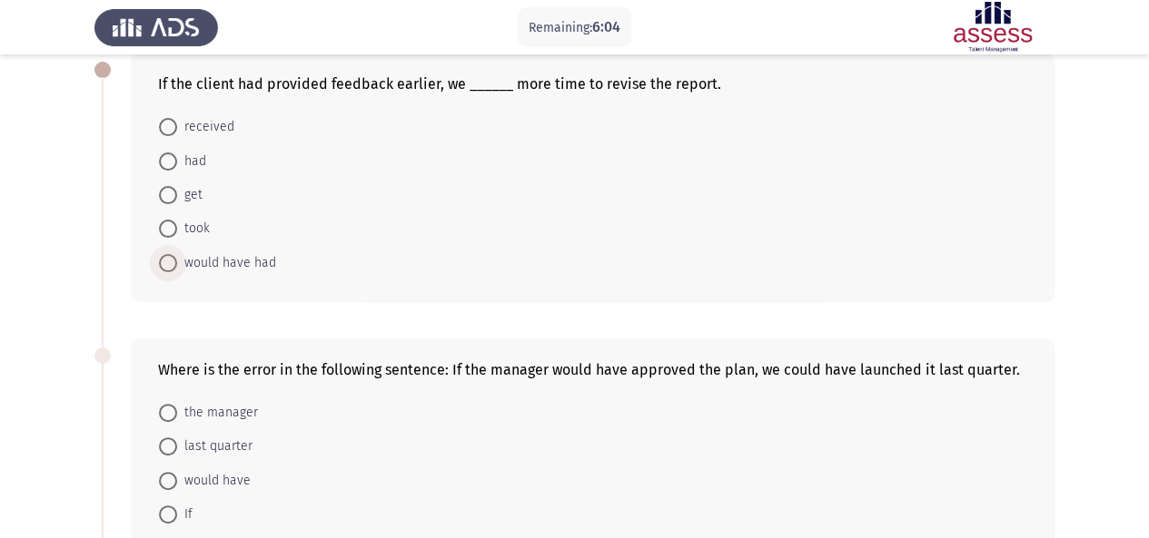
click at [174, 266] on span at bounding box center [168, 263] width 18 height 18
click at [174, 266] on input "would have had" at bounding box center [168, 263] width 18 height 18
radio input "true"
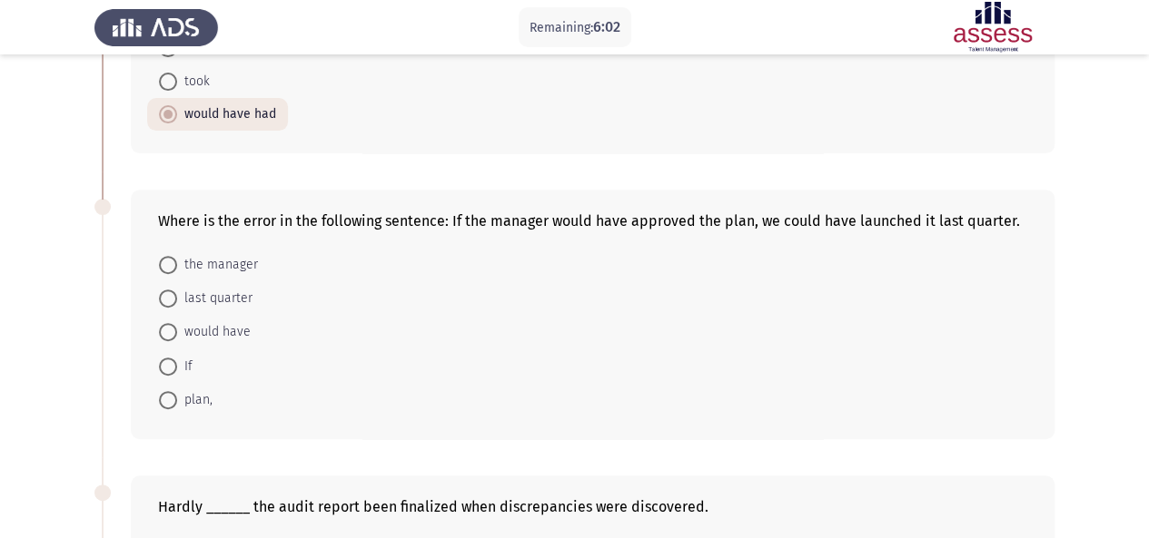
scroll to position [251, 0]
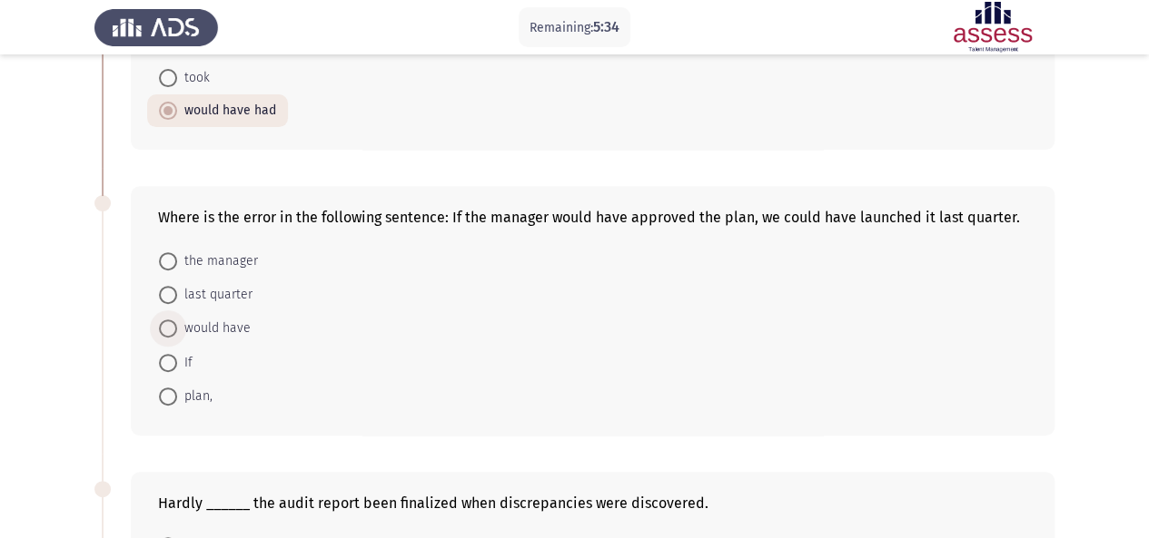
click at [173, 320] on span at bounding box center [168, 329] width 18 height 18
click at [173, 320] on input "would have" at bounding box center [168, 329] width 18 height 18
radio input "true"
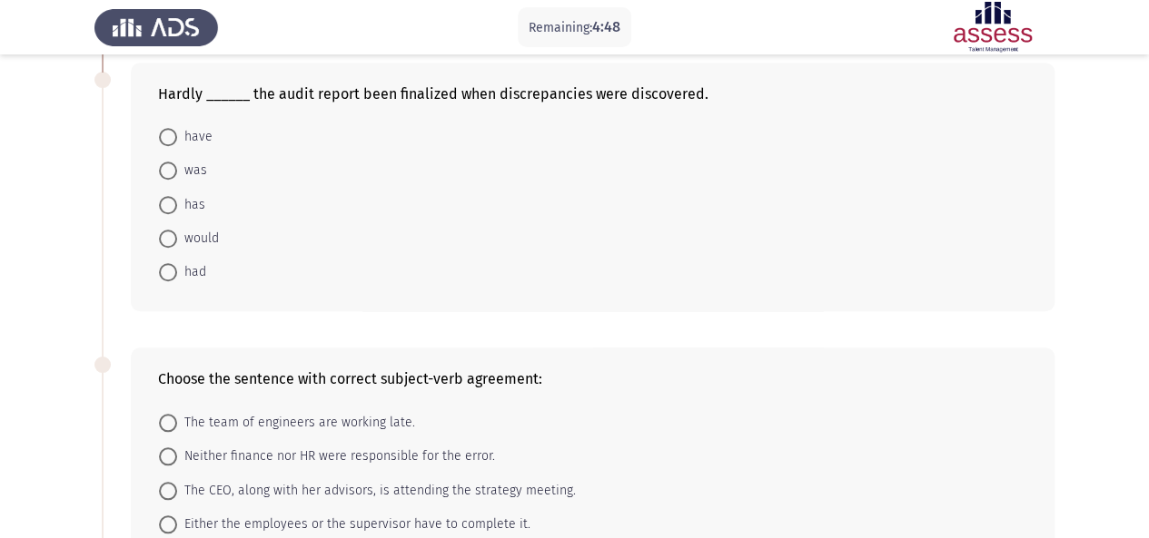
scroll to position [647, 0]
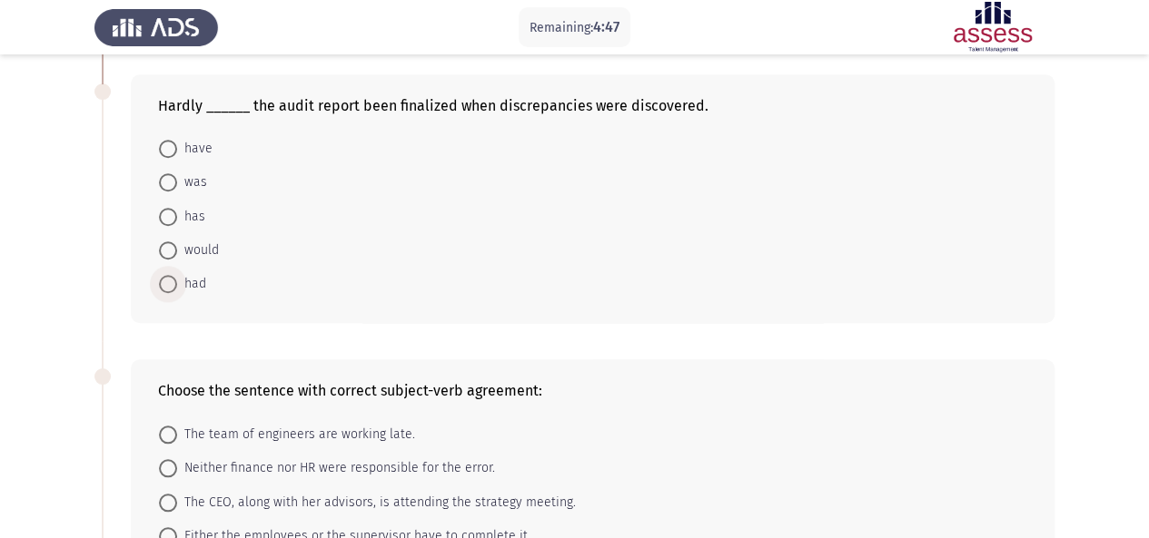
click at [176, 284] on span at bounding box center [168, 284] width 18 height 18
click at [176, 284] on input "had" at bounding box center [168, 284] width 18 height 18
radio input "true"
click at [171, 496] on span at bounding box center [168, 501] width 18 height 18
click at [171, 496] on input "The CEO, along with her advisors, is attending the strategy meeting." at bounding box center [168, 501] width 18 height 18
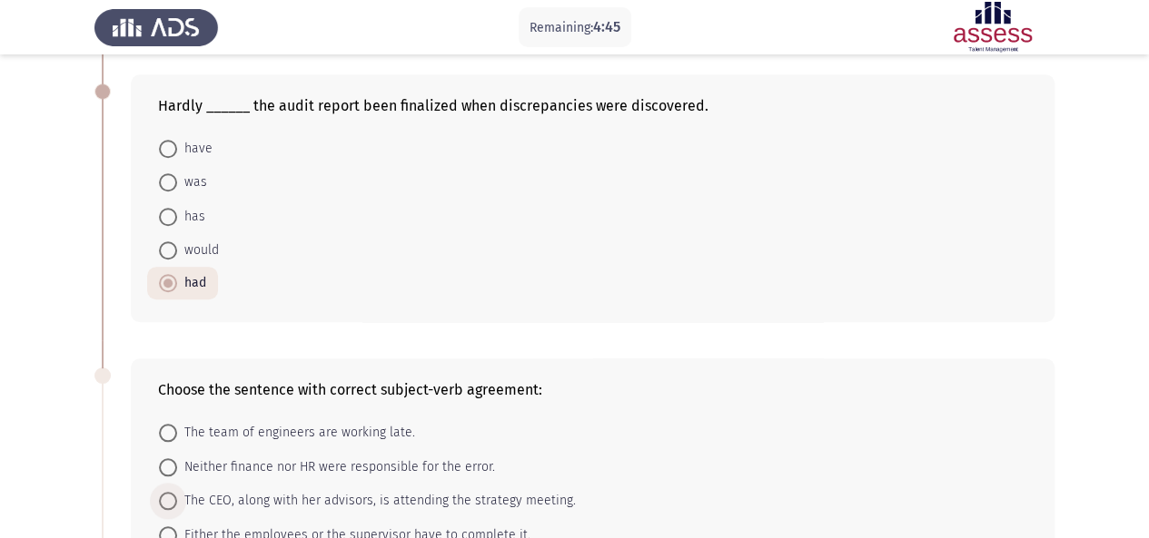
radio input "true"
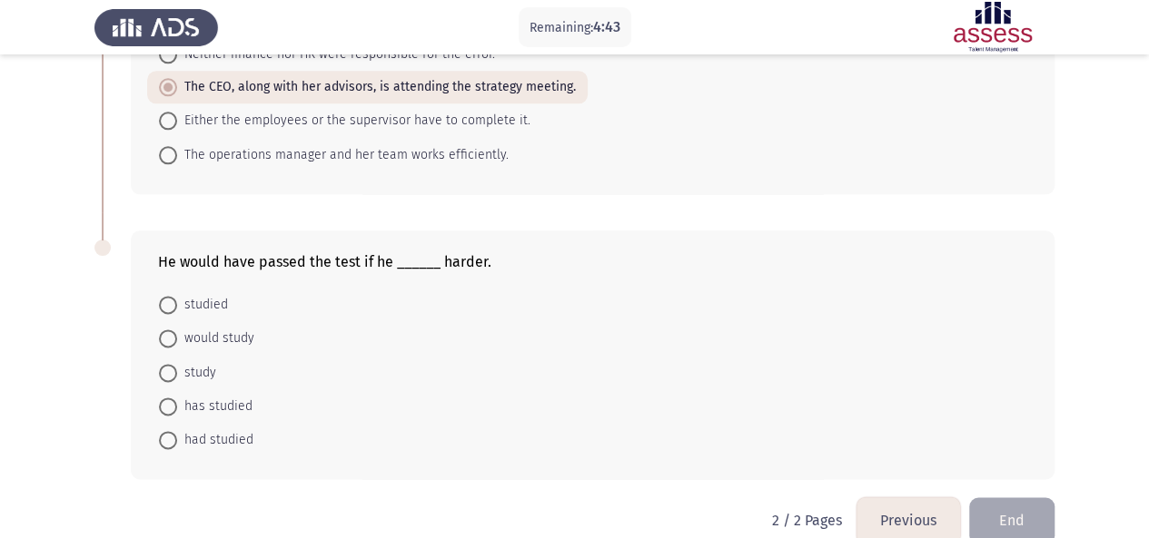
scroll to position [1083, 0]
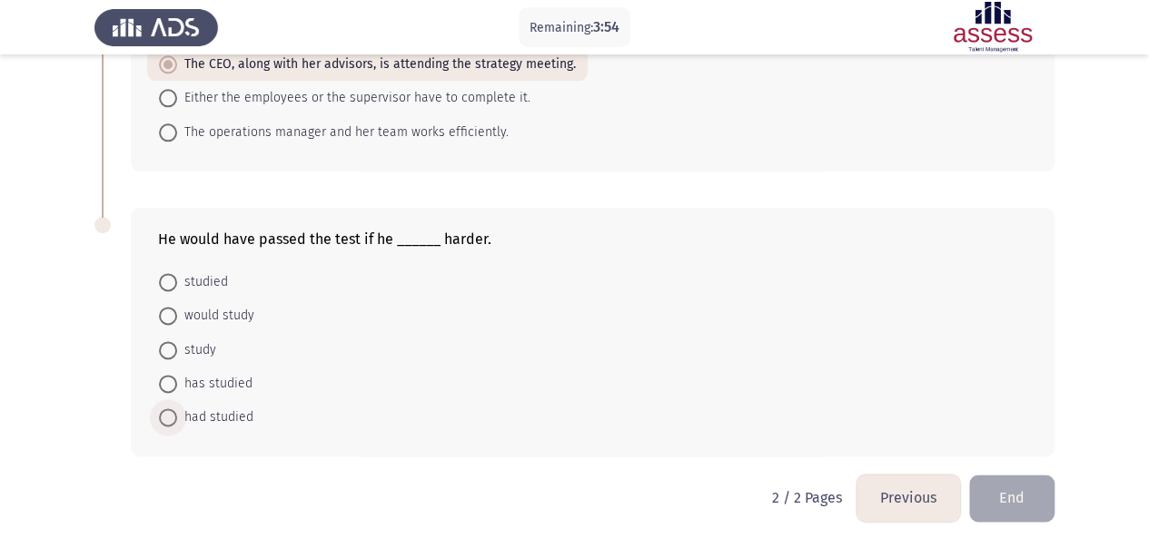
click at [173, 409] on span at bounding box center [168, 418] width 18 height 18
click at [173, 409] on input "had studied" at bounding box center [168, 418] width 18 height 18
radio input "true"
click at [1031, 478] on button "End" at bounding box center [1011, 498] width 85 height 46
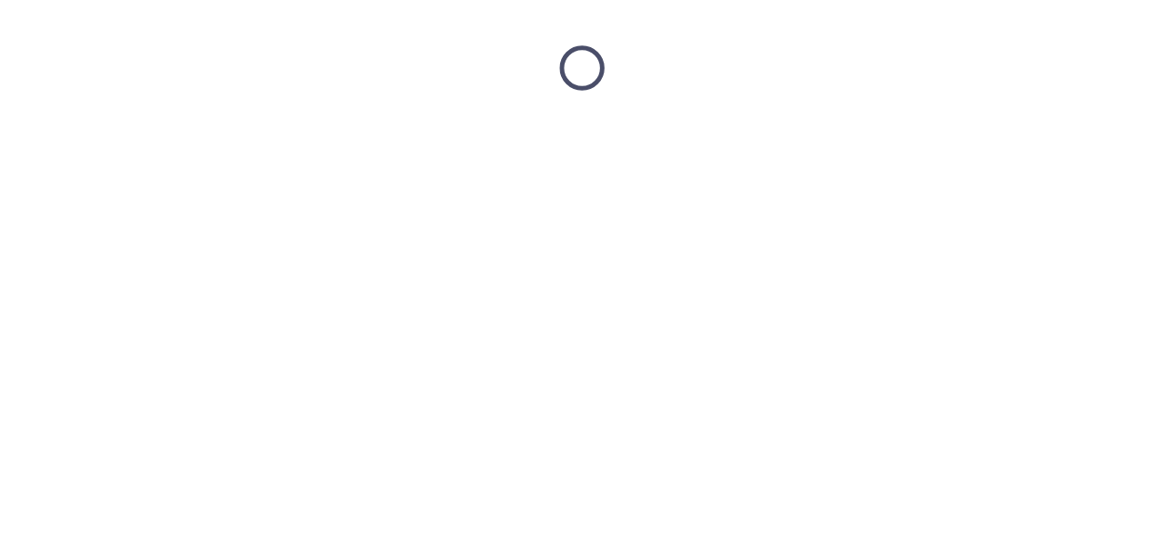
scroll to position [0, 0]
